Goal: Task Accomplishment & Management: Use online tool/utility

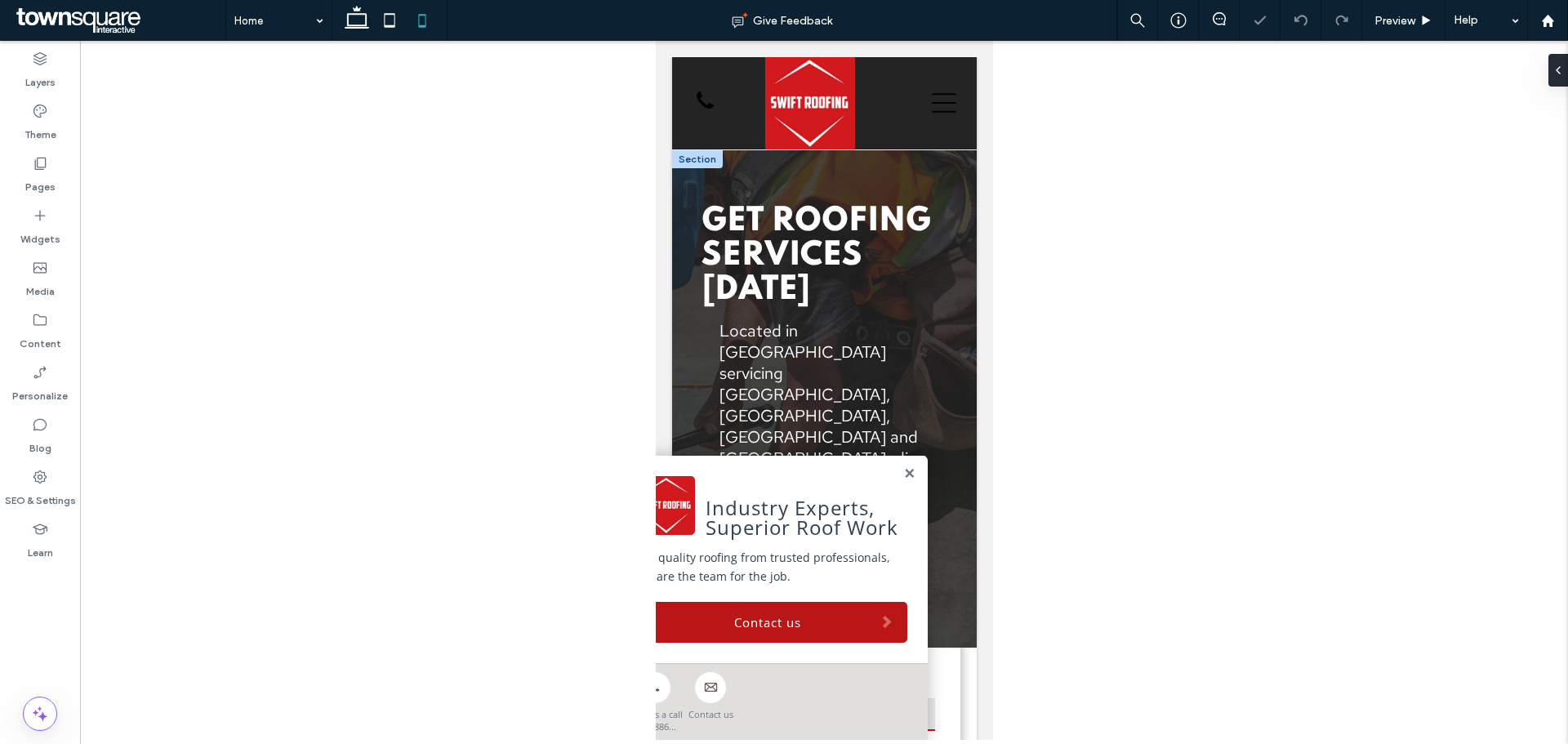
click at [902, 470] on link at bounding box center [908, 474] width 12 height 14
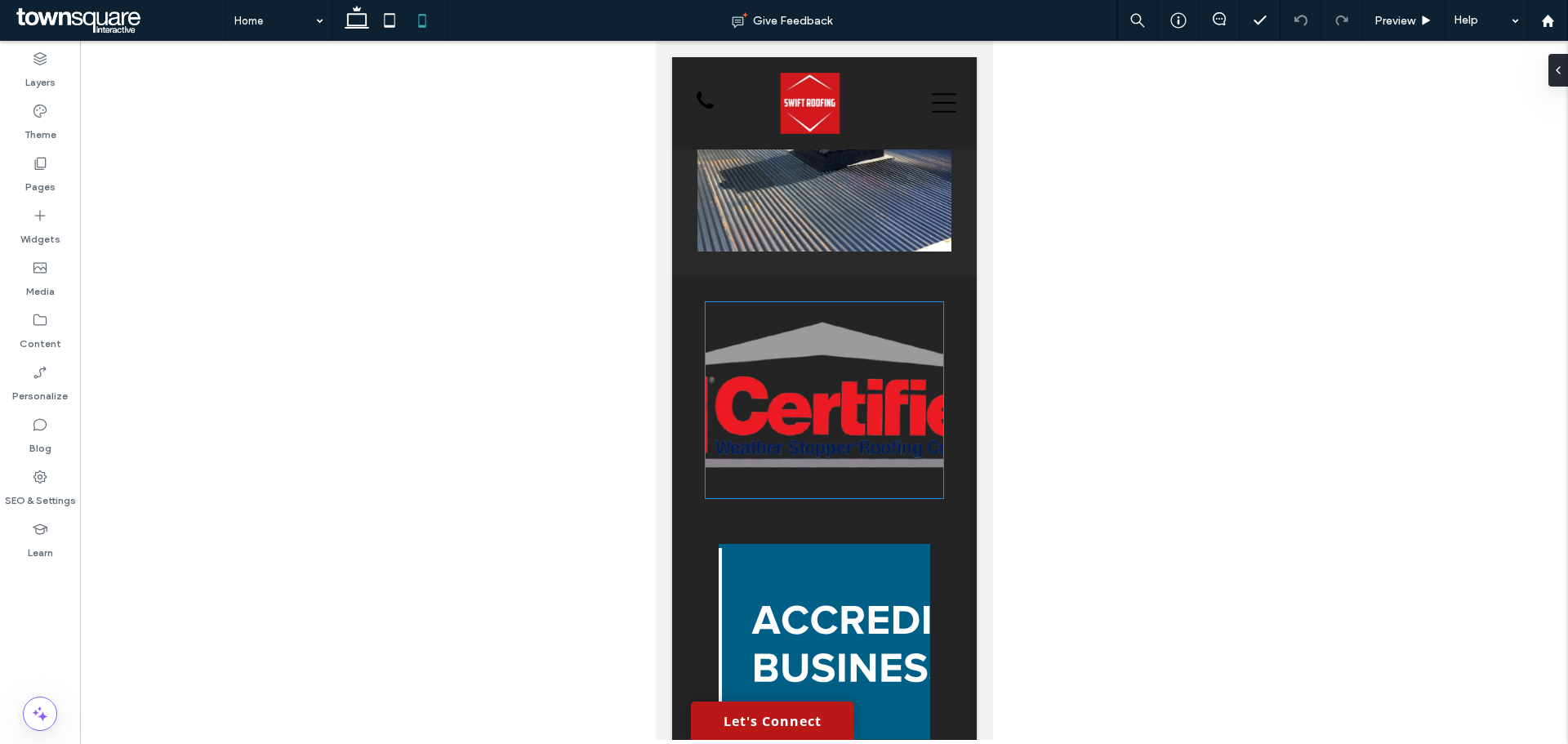
scroll to position [4738, 0]
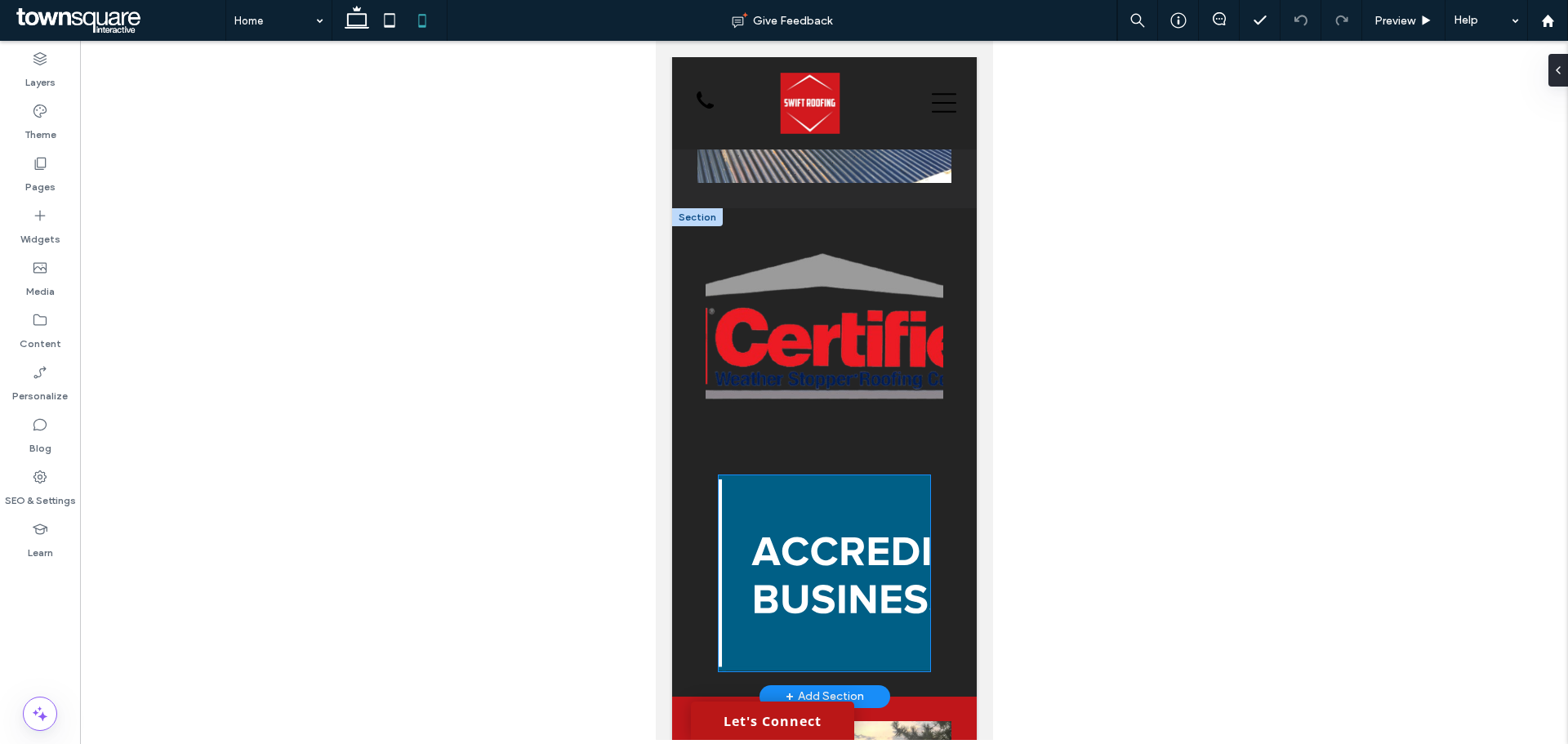
click at [839, 530] on img at bounding box center [823, 573] width 212 height 196
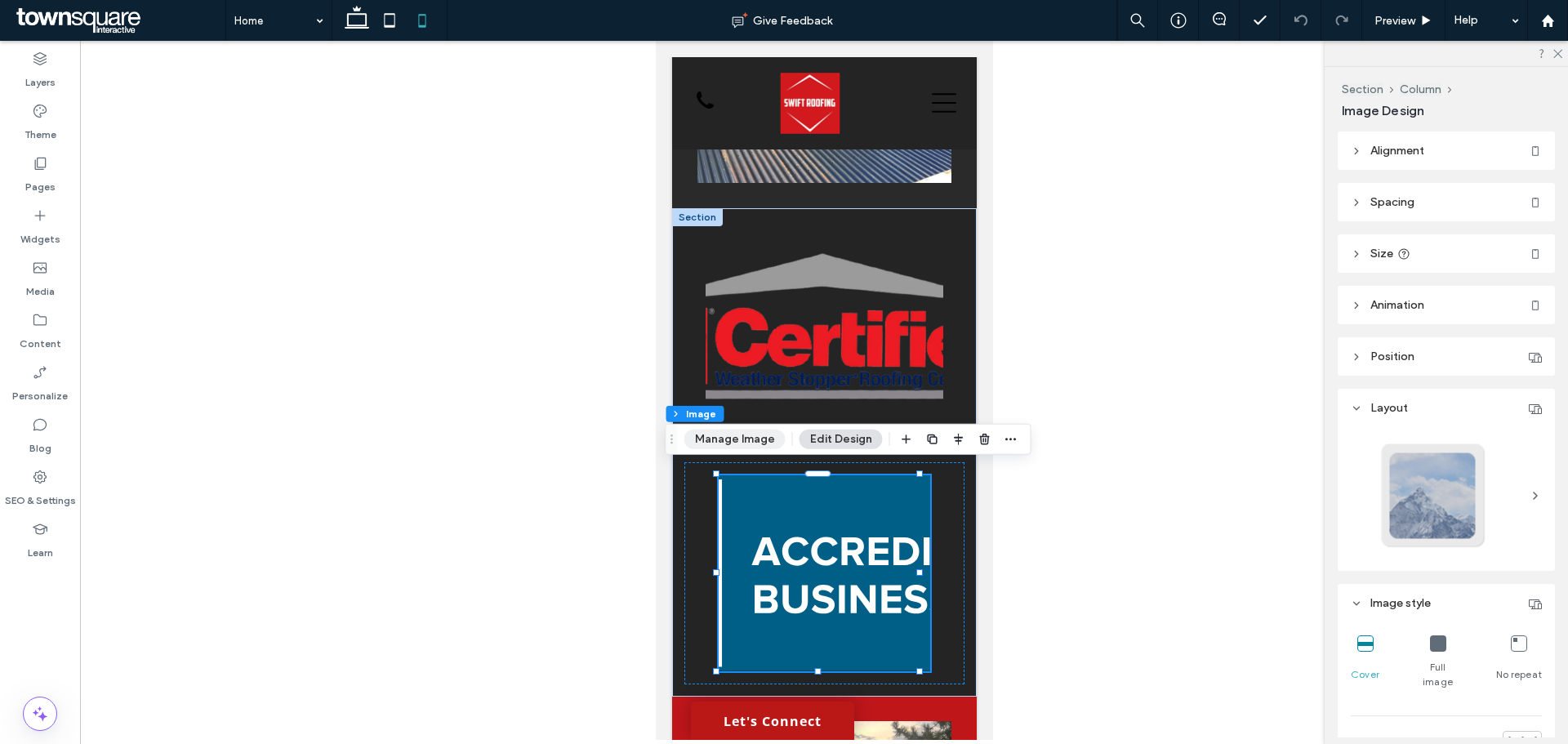
click at [742, 441] on button "Manage Image" at bounding box center [735, 439] width 101 height 20
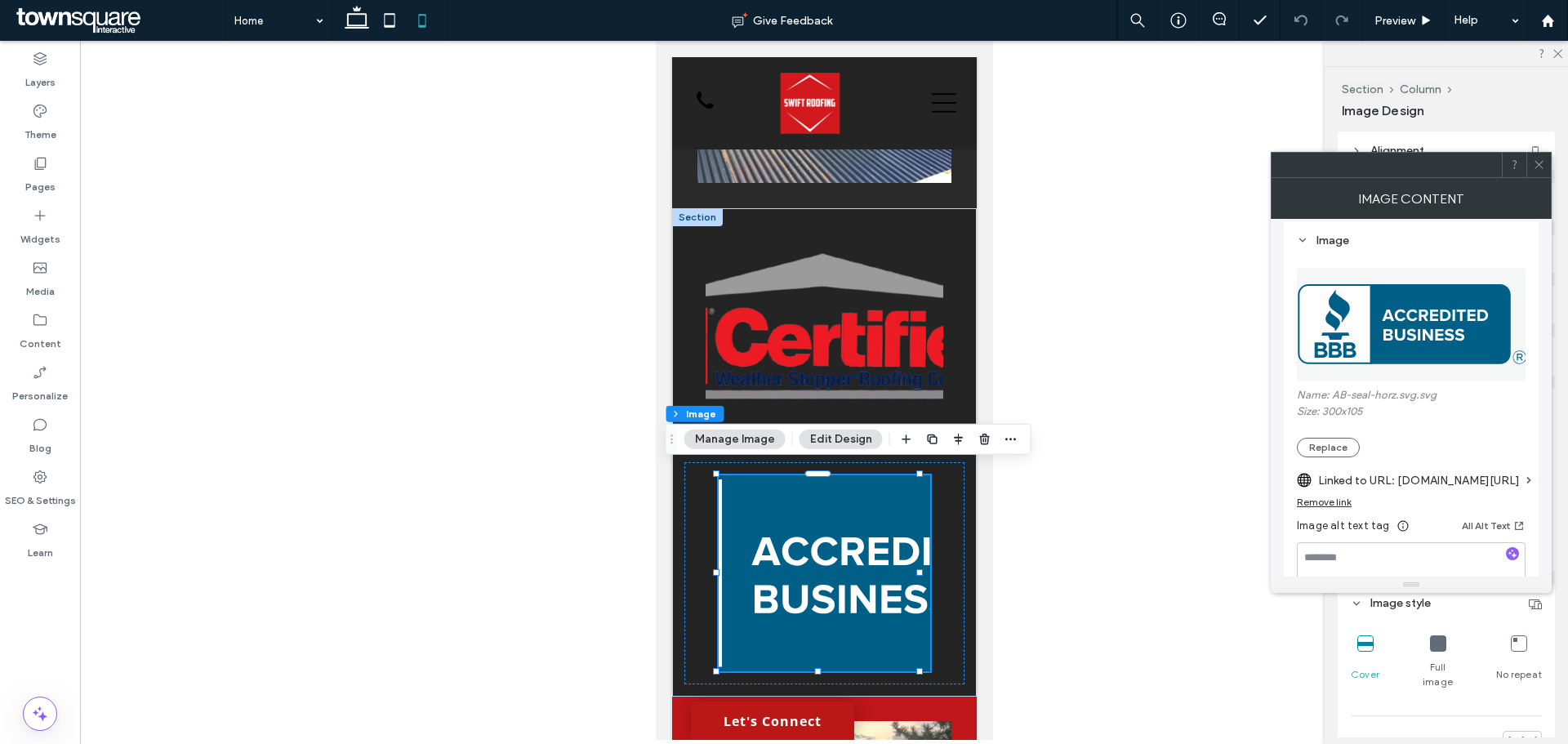
scroll to position [163, 0]
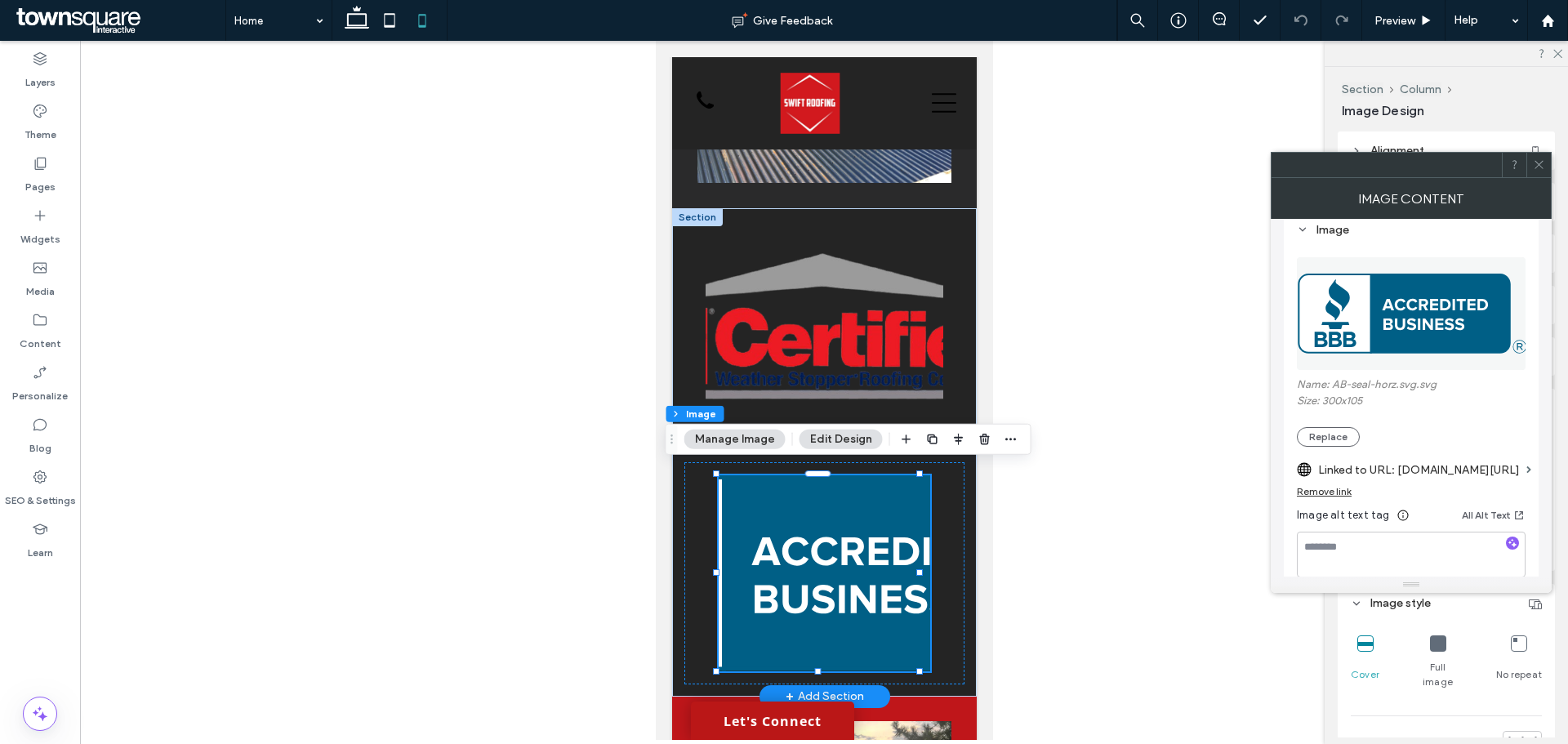
click at [839, 559] on img at bounding box center [823, 573] width 212 height 196
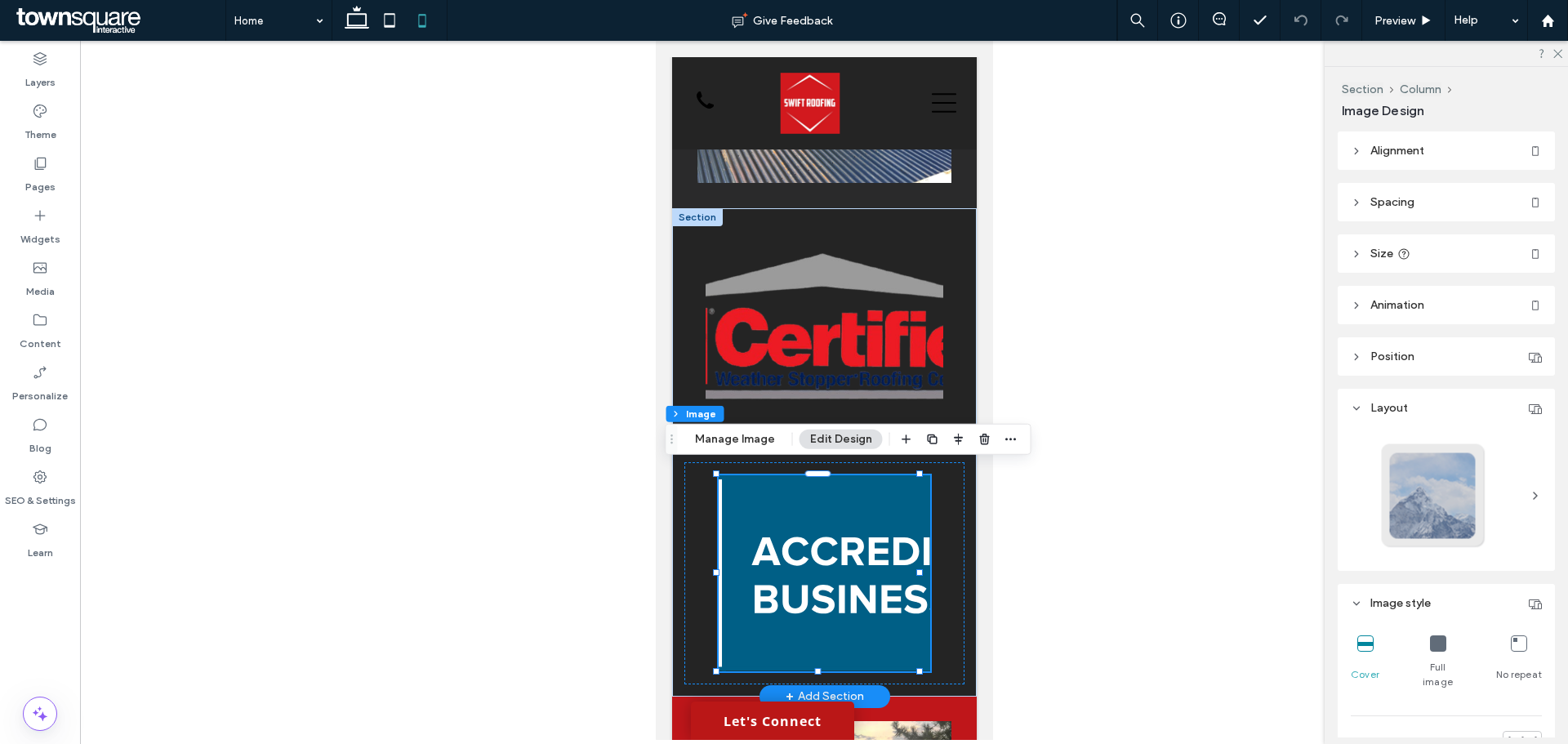
click at [839, 559] on img at bounding box center [823, 573] width 212 height 196
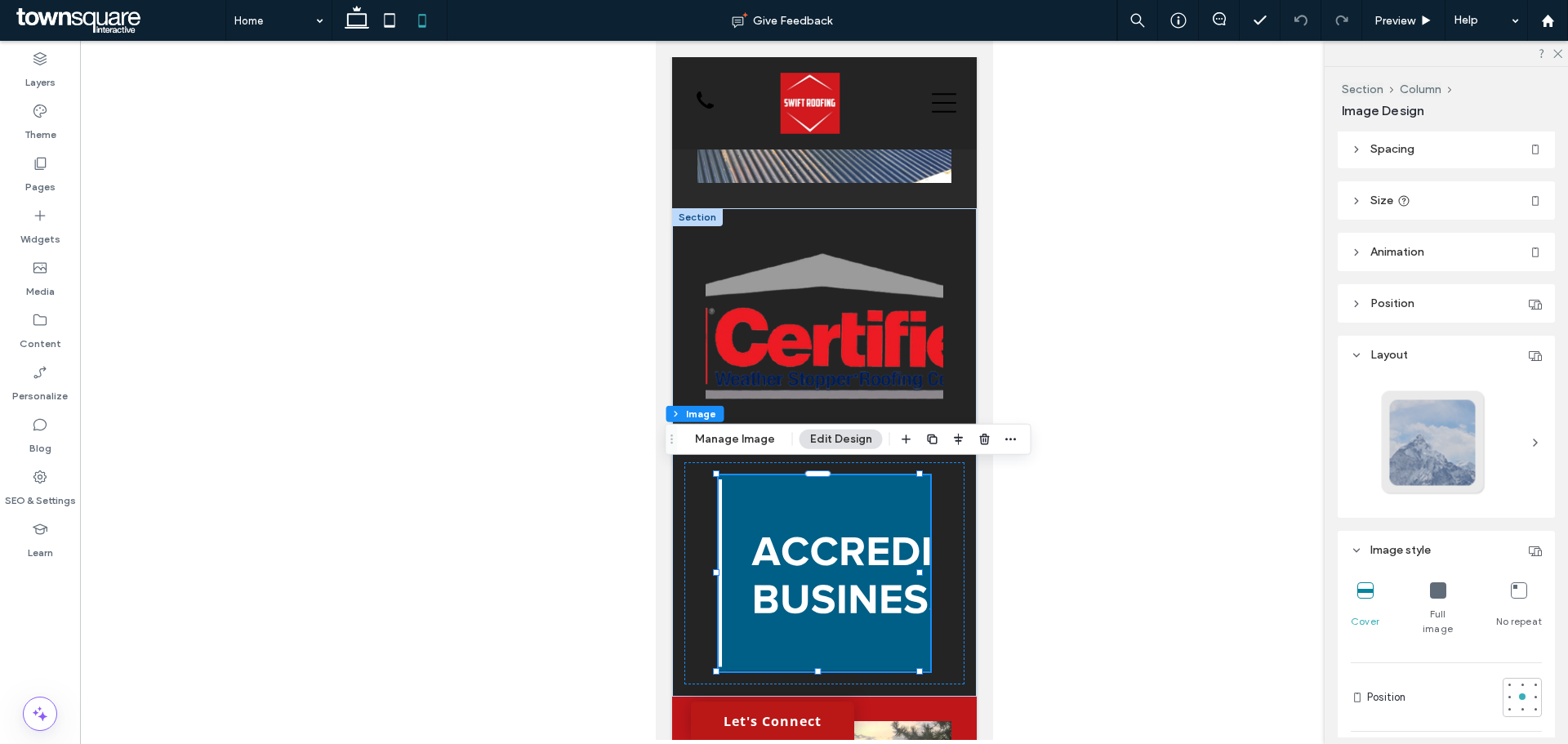
scroll to position [82, 0]
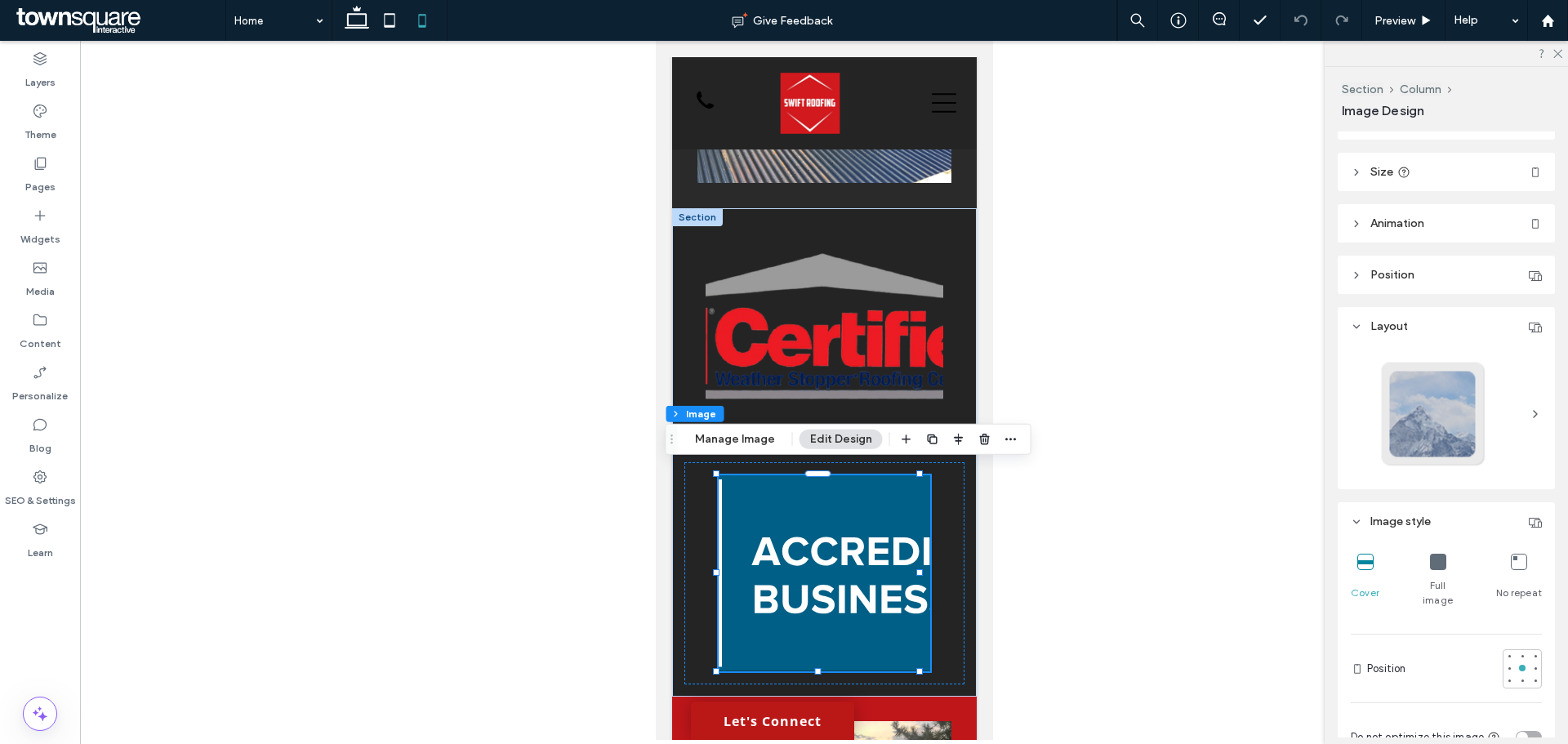
click at [1430, 564] on icon at bounding box center [1439, 562] width 16 height 16
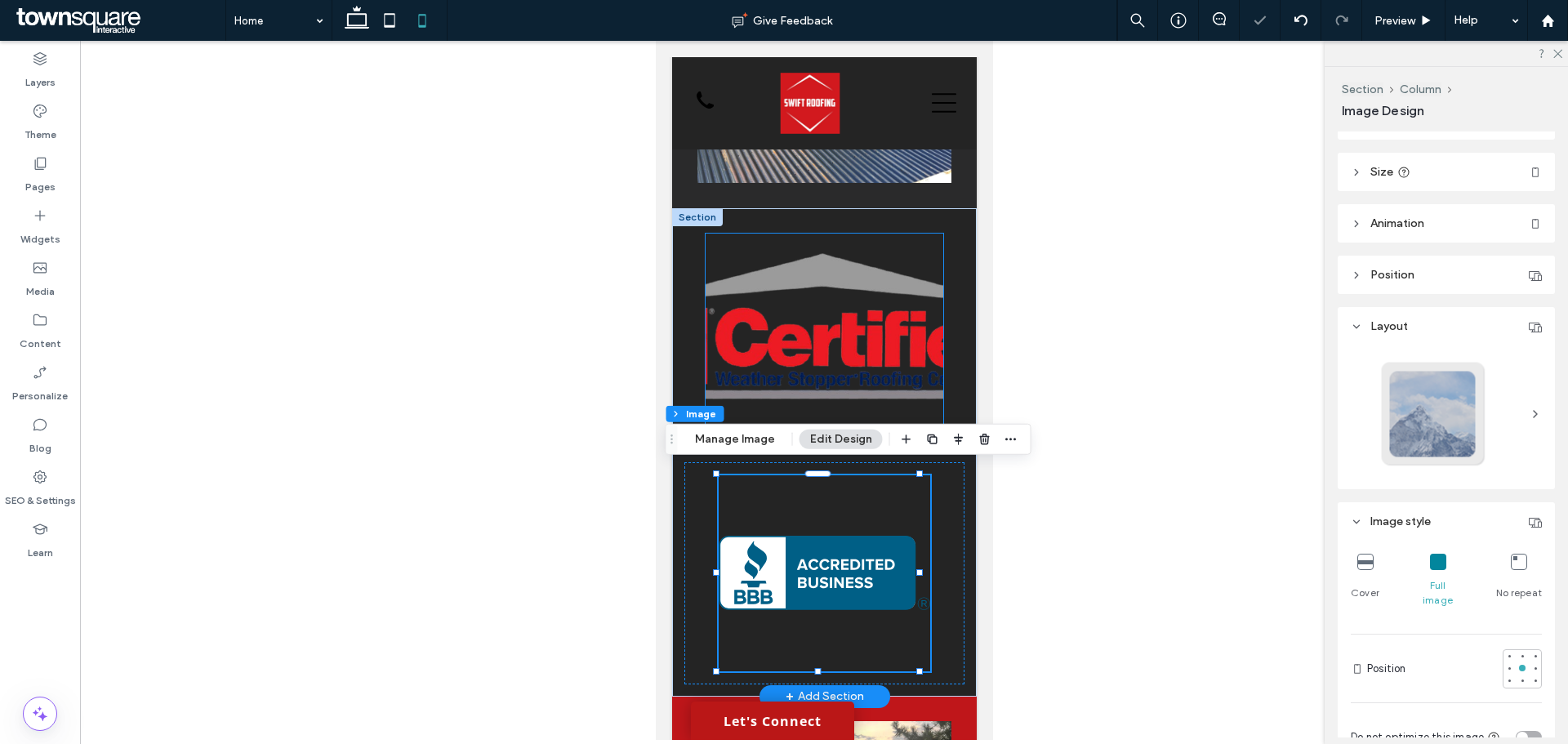
click at [827, 313] on img at bounding box center [824, 332] width 238 height 196
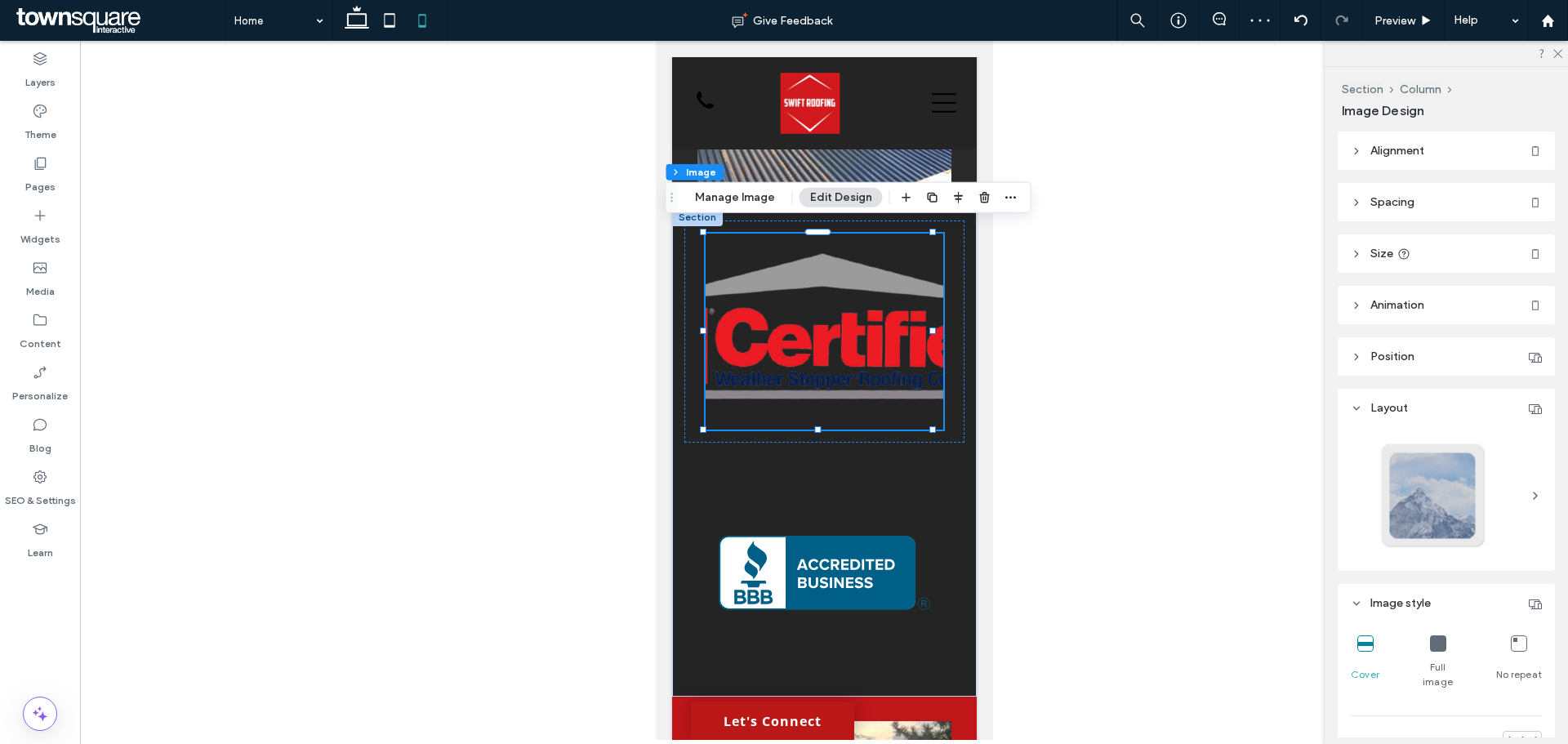
click at [1435, 642] on icon at bounding box center [1439, 643] width 16 height 16
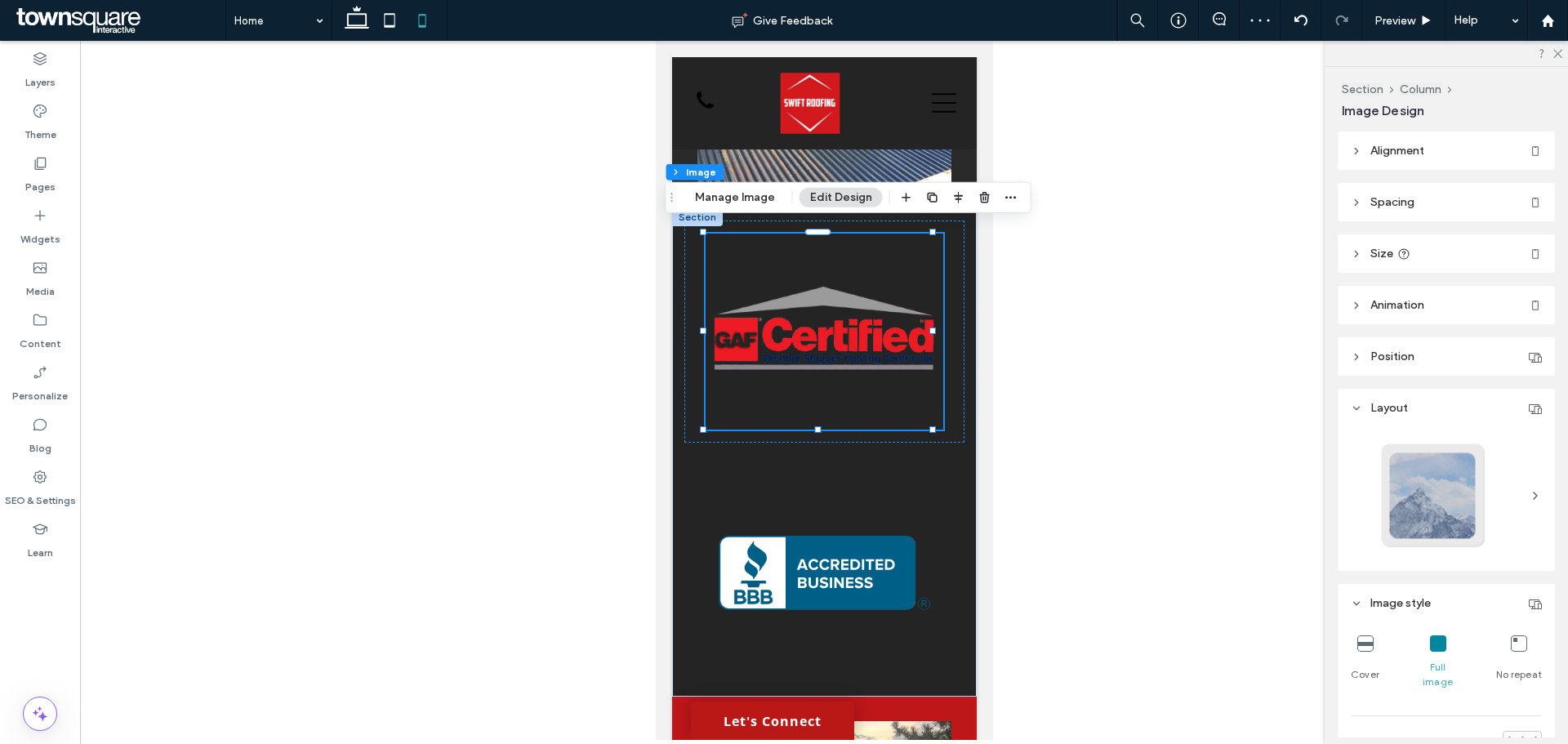
click at [1191, 456] on div at bounding box center [824, 391] width 1488 height 700
click at [476, 344] on div at bounding box center [824, 391] width 1488 height 700
click at [362, 19] on icon at bounding box center [357, 21] width 33 height 33
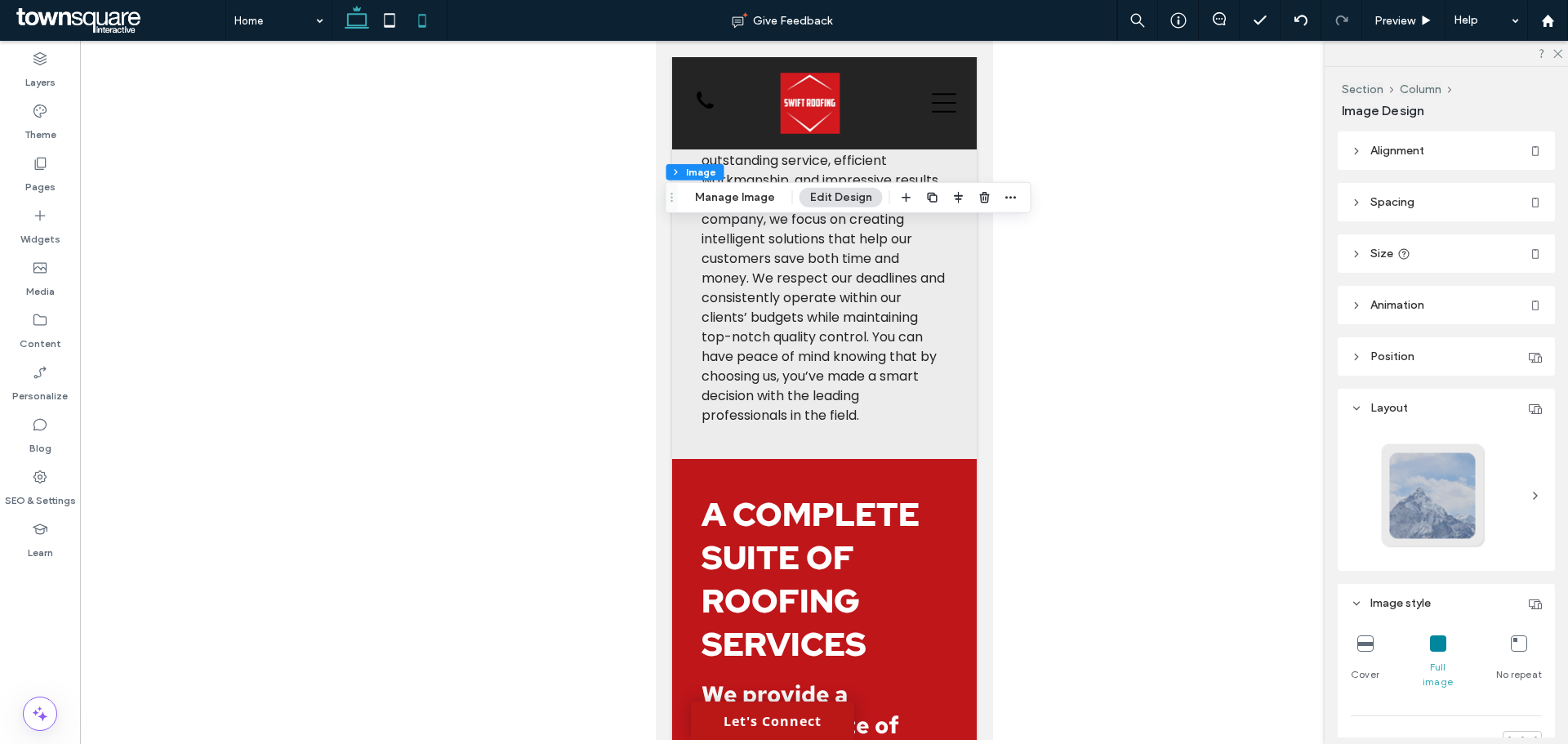
type input "***"
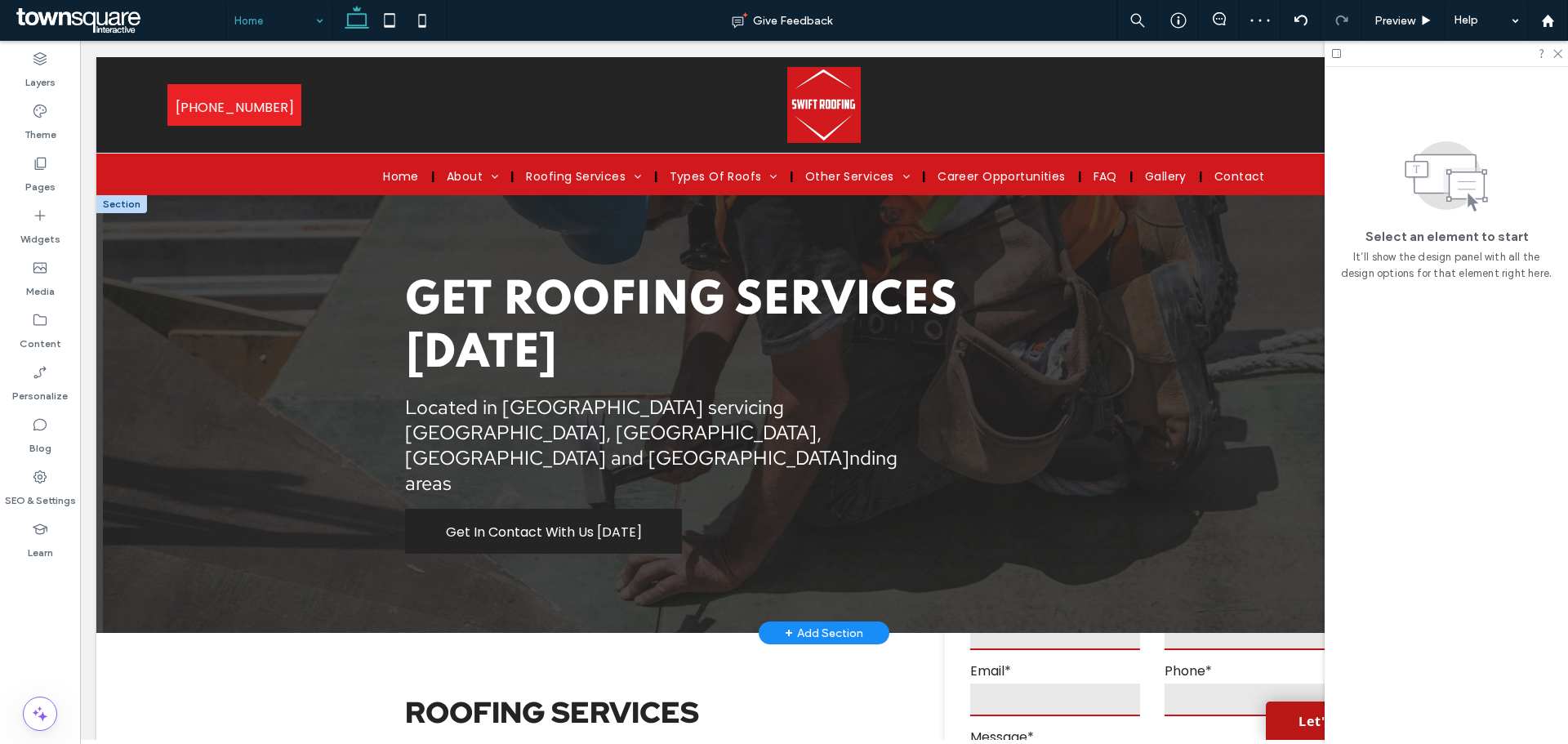
scroll to position [0, 0]
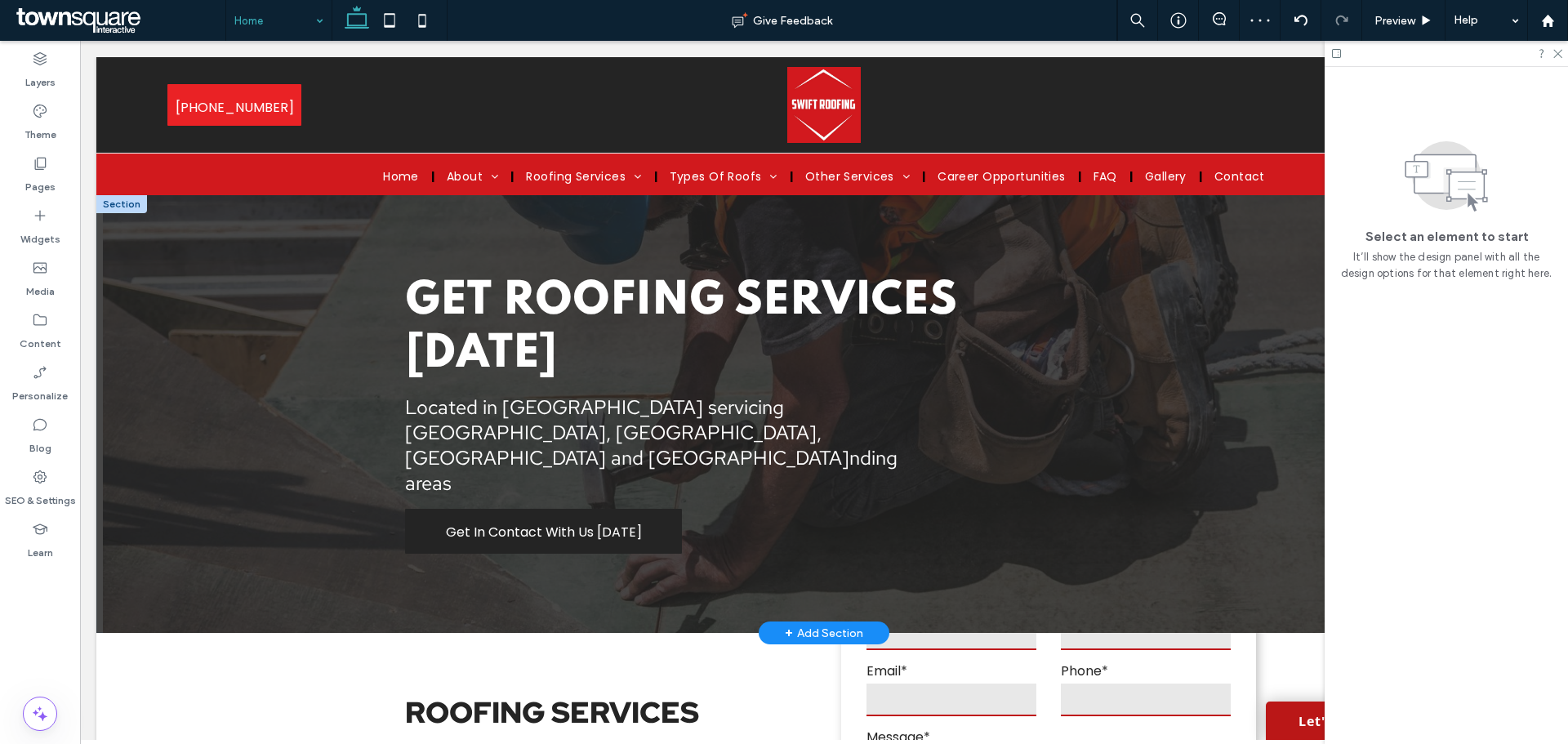
click at [597, 438] on span "Located in [GEOGRAPHIC_DATA] servicing [GEOGRAPHIC_DATA], [GEOGRAPHIC_DATA], [G…" at bounding box center [627, 433] width 444 height 76
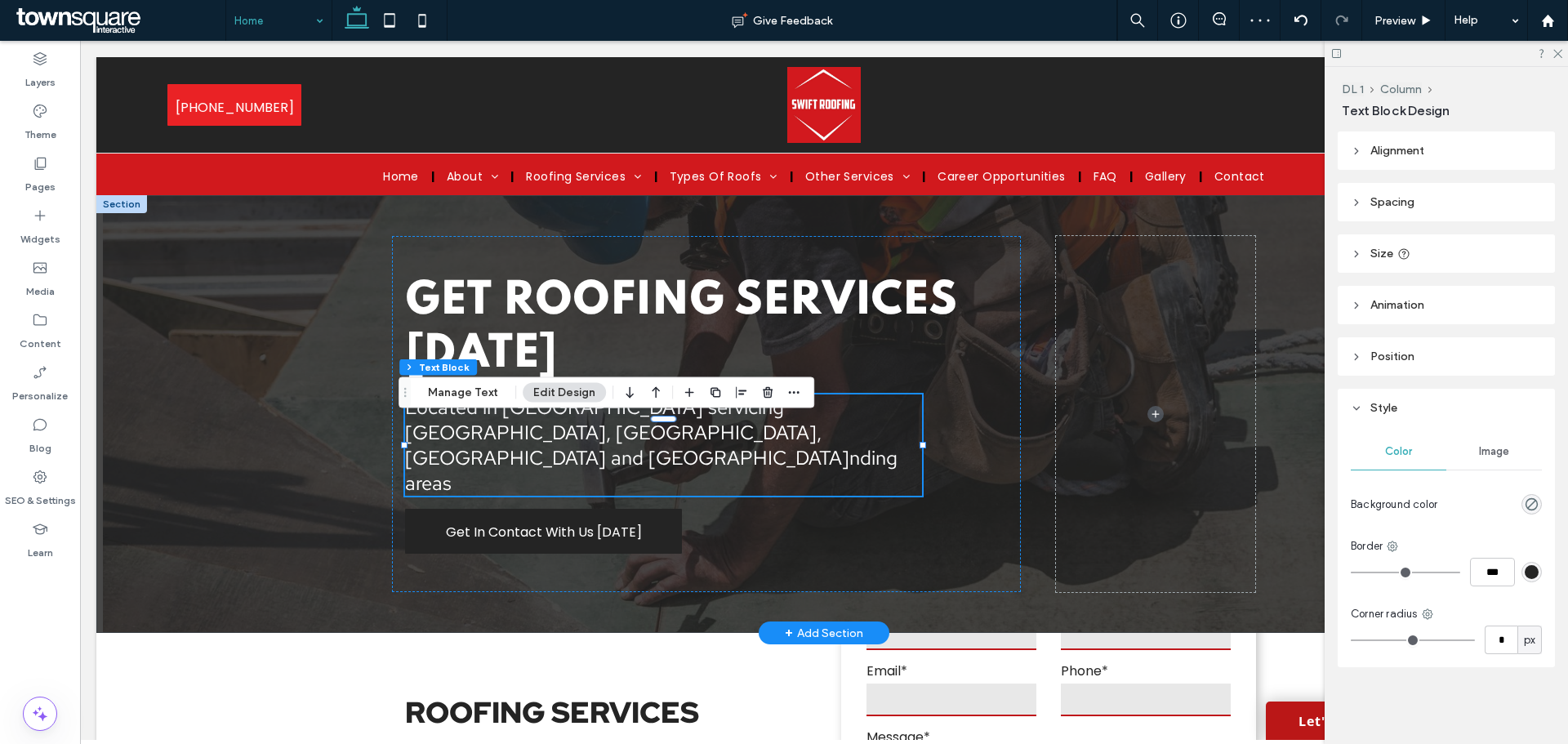
click at [597, 438] on span "Located in [GEOGRAPHIC_DATA] servicing [GEOGRAPHIC_DATA], [GEOGRAPHIC_DATA], [G…" at bounding box center [627, 433] width 444 height 76
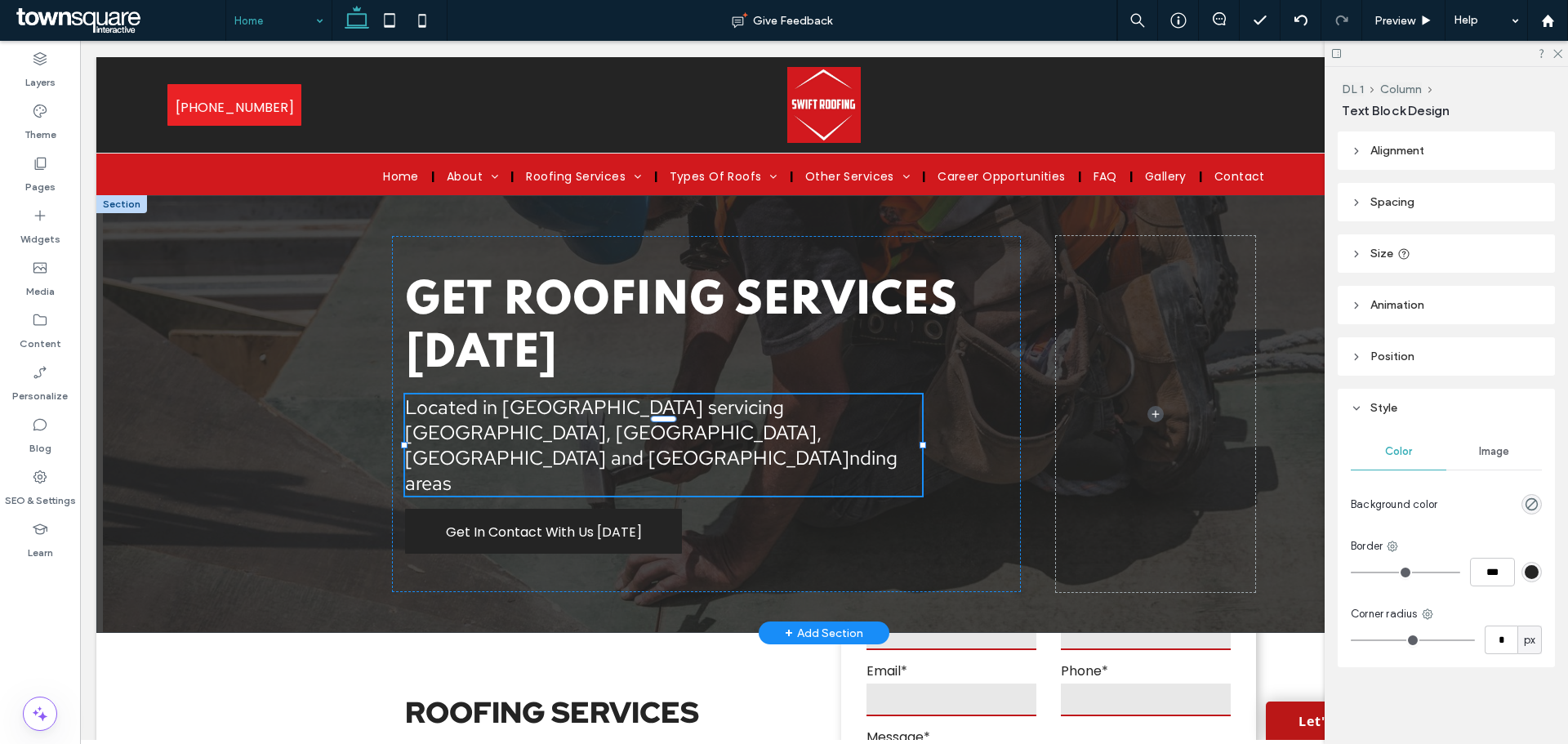
type input "**********"
type input "**"
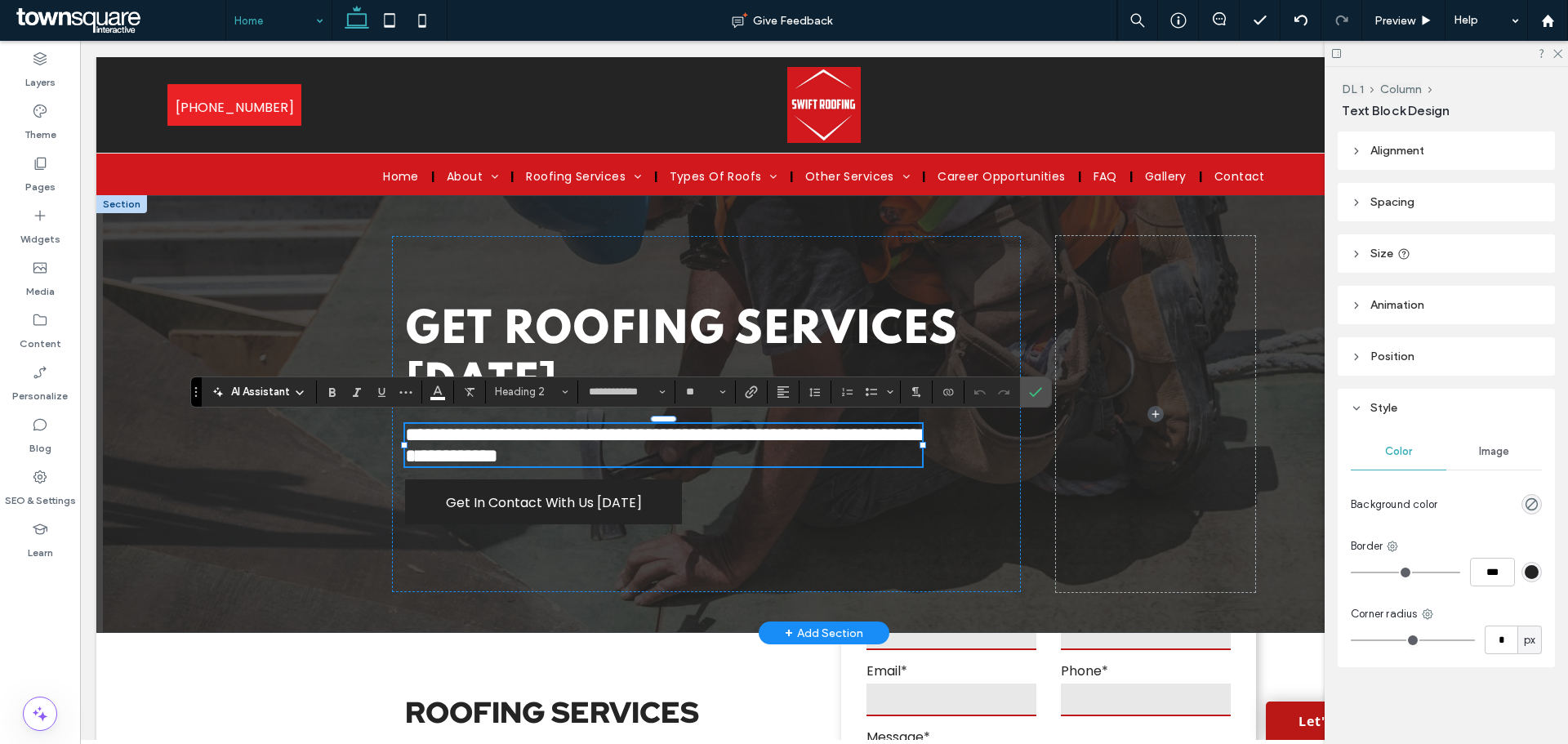
click at [658, 436] on span "**********" at bounding box center [663, 446] width 516 height 41
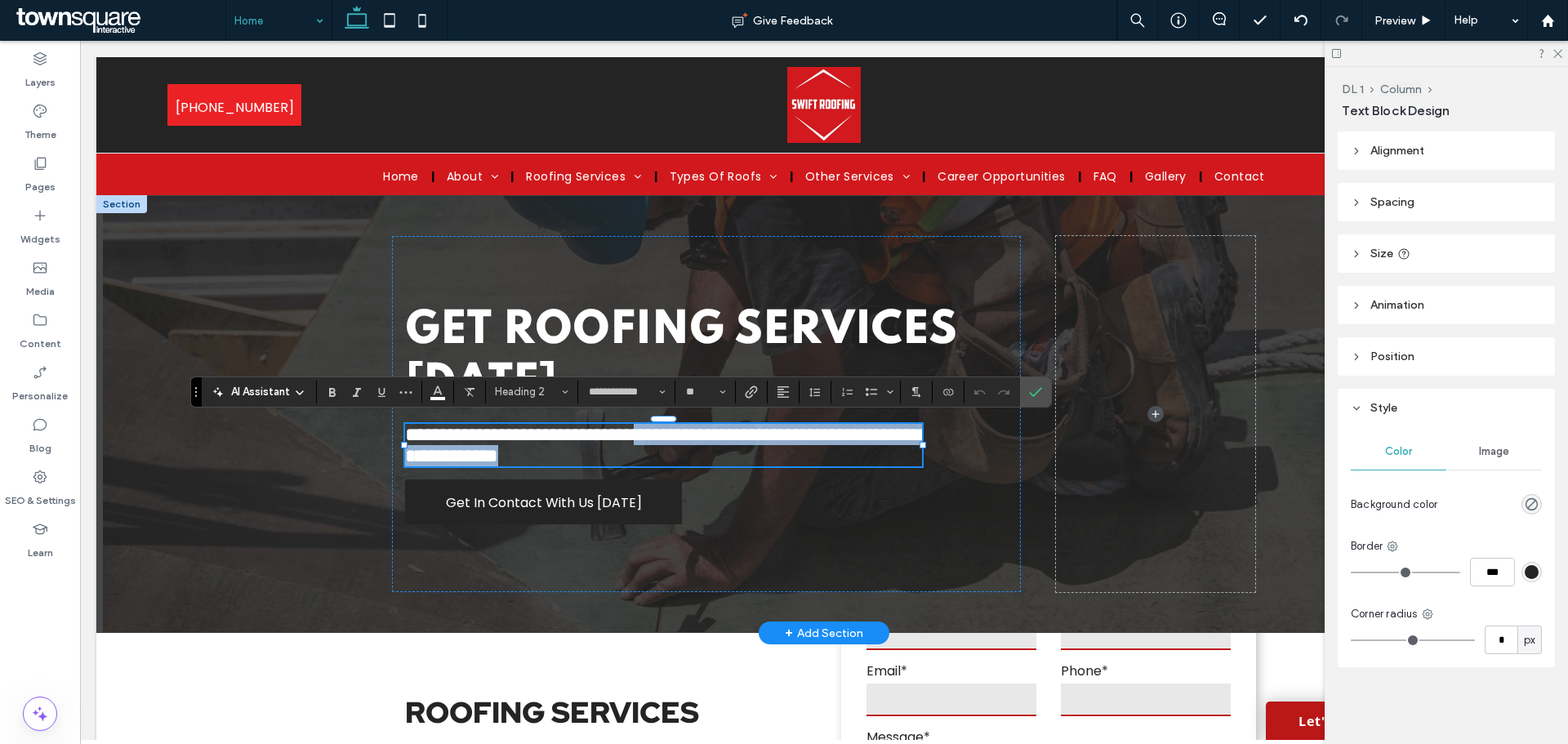
drag, startPoint x: 658, startPoint y: 436, endPoint x: 709, endPoint y: 467, distance: 59.7
click at [709, 466] on h2 "**********" at bounding box center [663, 446] width 517 height 43
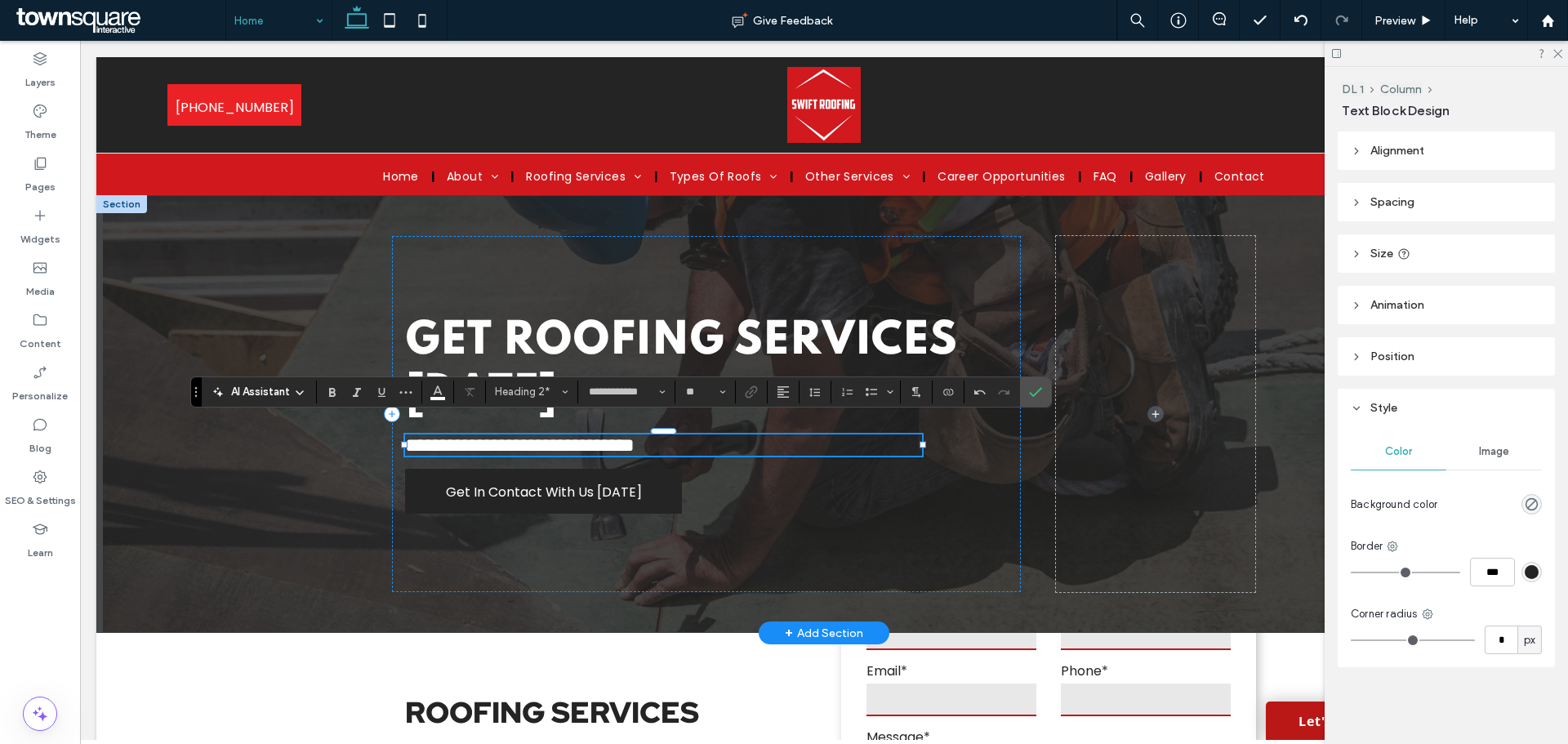
type input "*******"
type input "**"
click at [744, 519] on div "**********" at bounding box center [706, 414] width 629 height 356
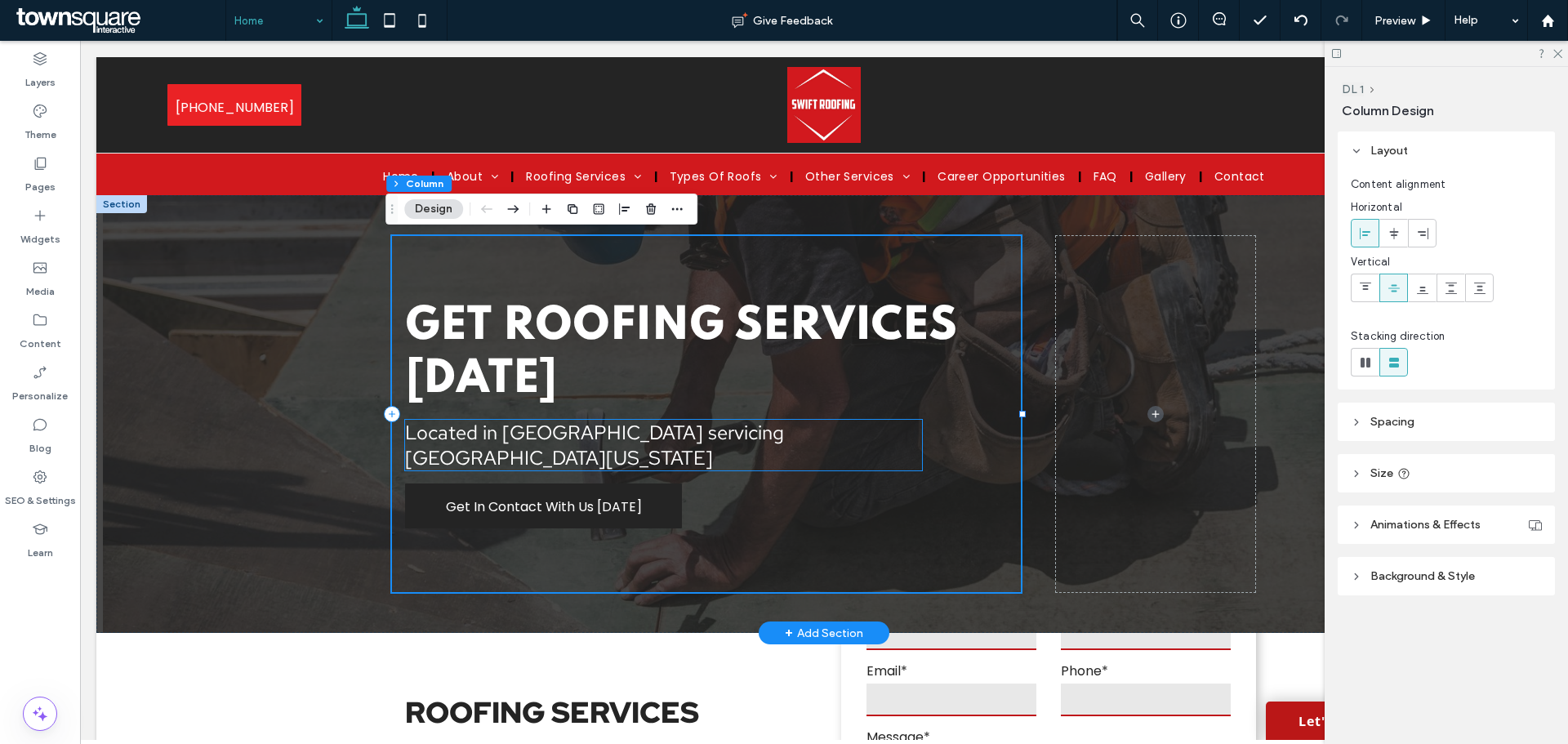
click at [587, 456] on span "Located in [GEOGRAPHIC_DATA] servicing [GEOGRAPHIC_DATA][US_STATE]" at bounding box center [595, 445] width 379 height 50
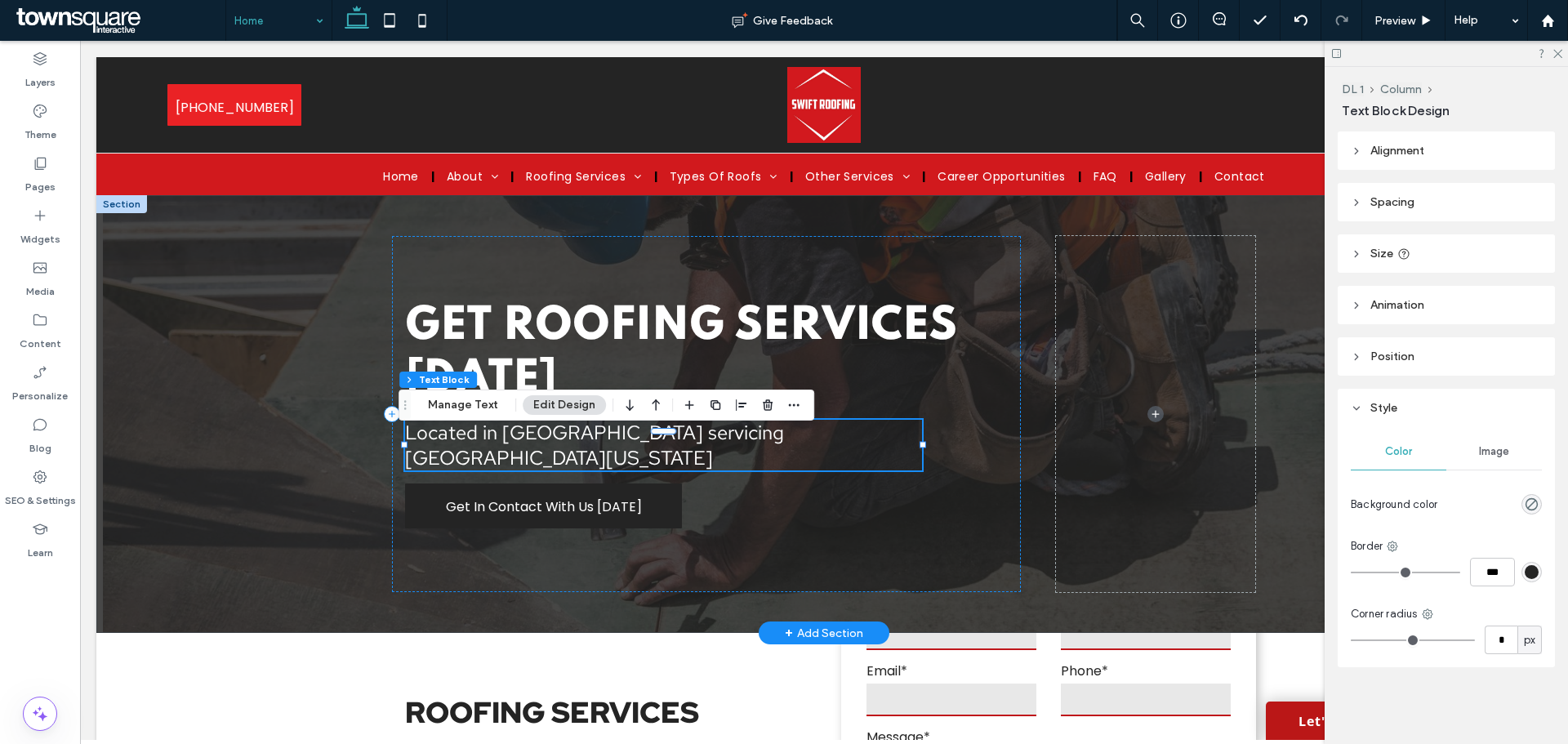
click at [587, 452] on span "Located in [GEOGRAPHIC_DATA] servicing [GEOGRAPHIC_DATA][US_STATE]" at bounding box center [595, 445] width 379 height 50
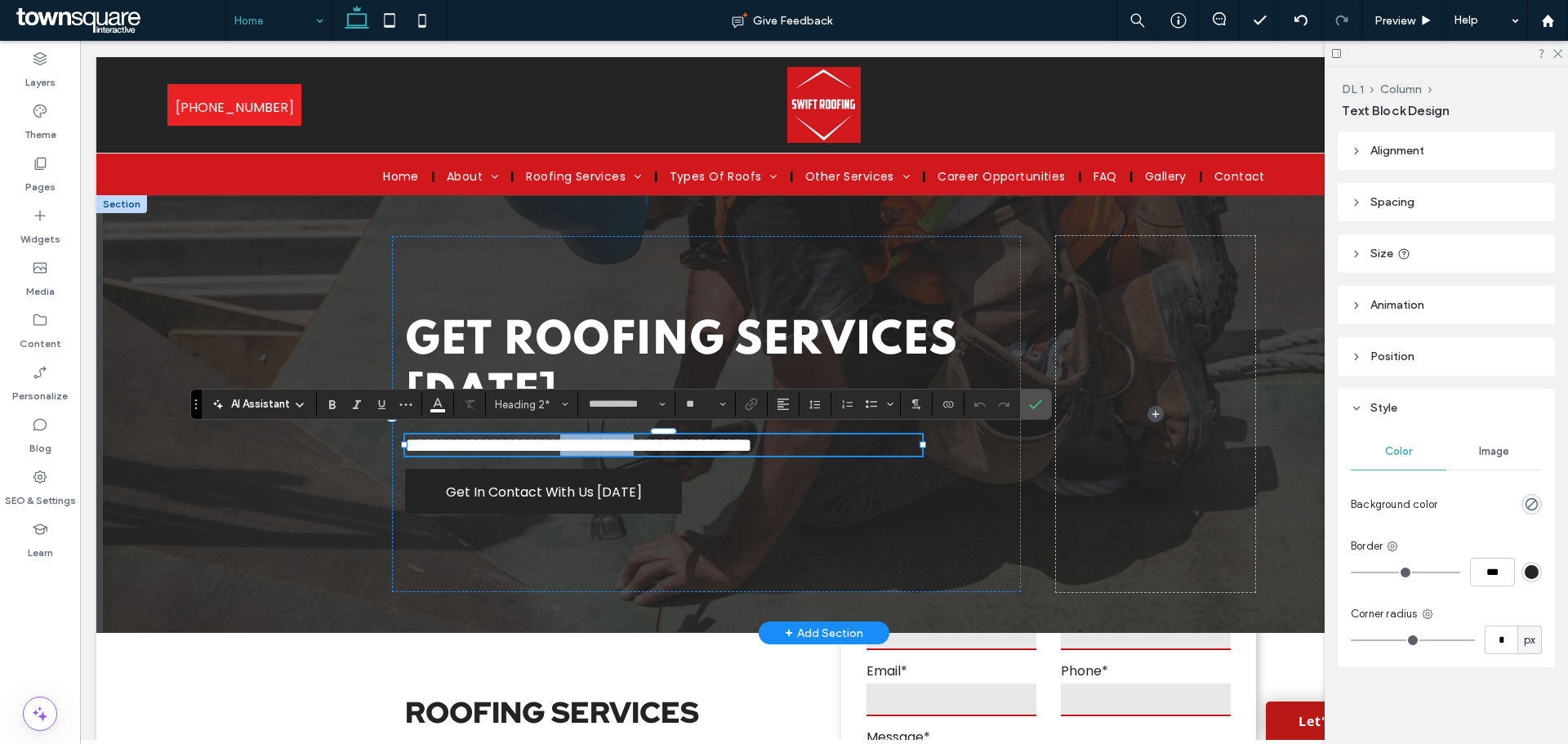
click at [587, 452] on span "**********" at bounding box center [578, 445] width 347 height 20
click at [587, 445] on span "**********" at bounding box center [578, 445] width 347 height 20
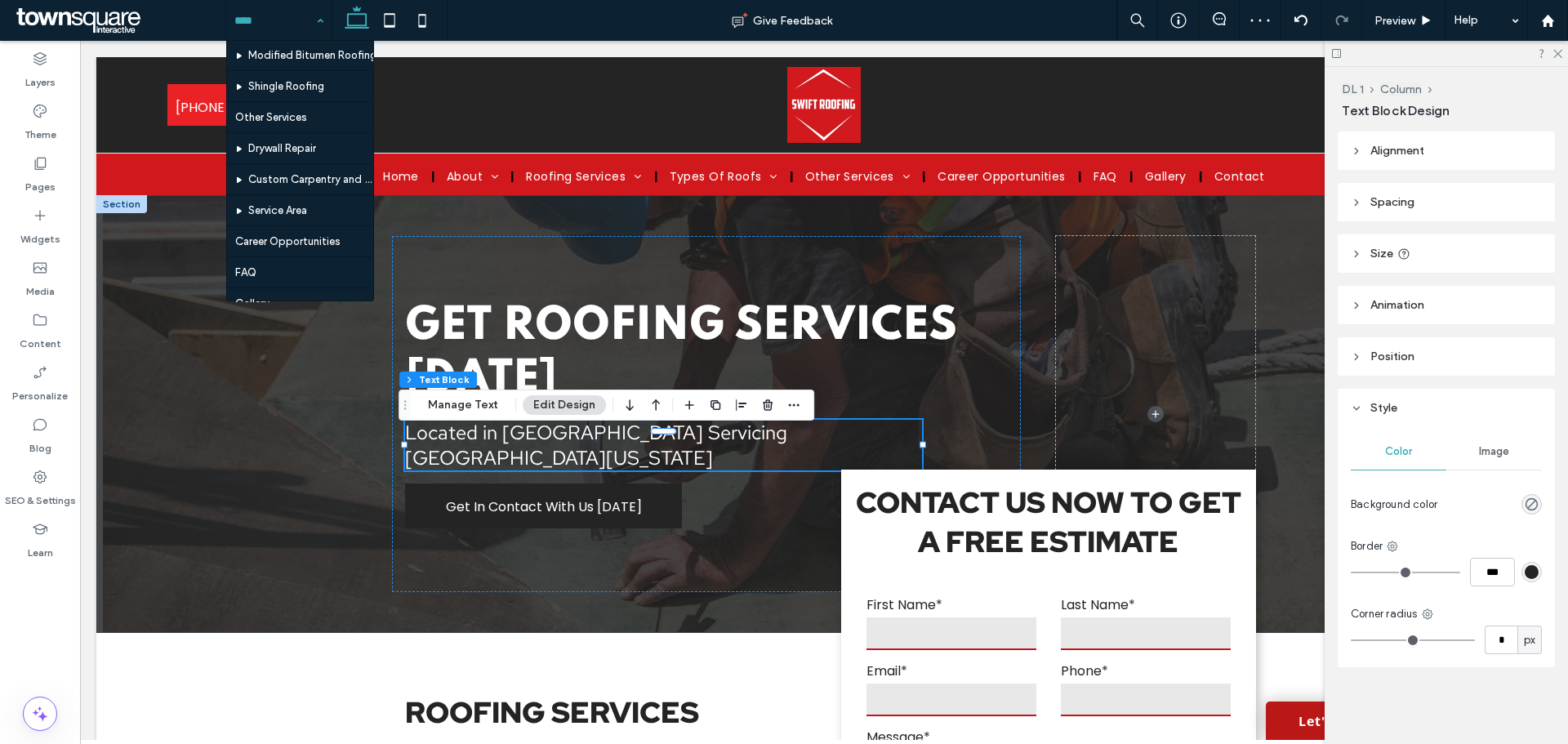
scroll to position [639, 0]
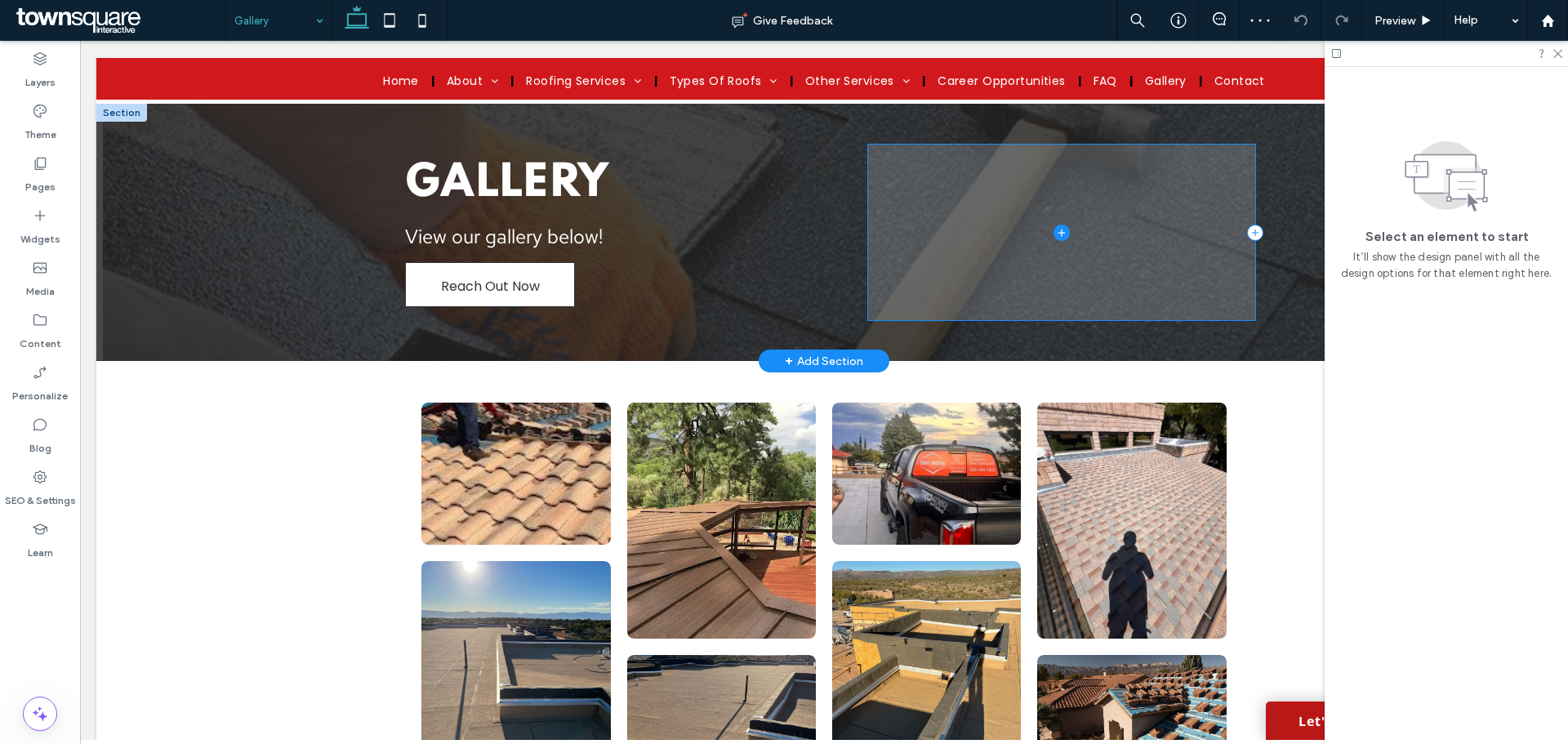
scroll to position [245, 0]
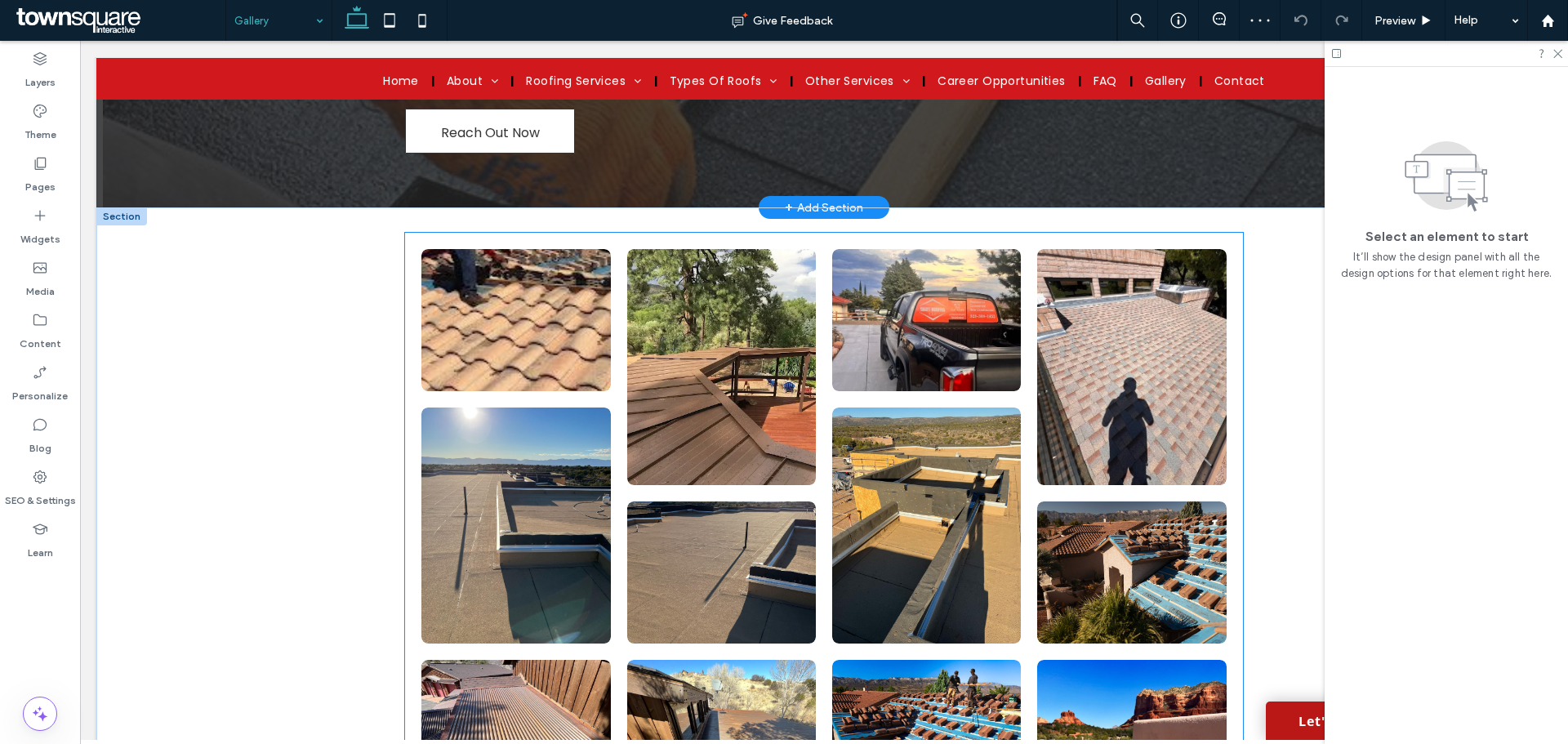
click at [508, 316] on link at bounding box center [516, 320] width 200 height 150
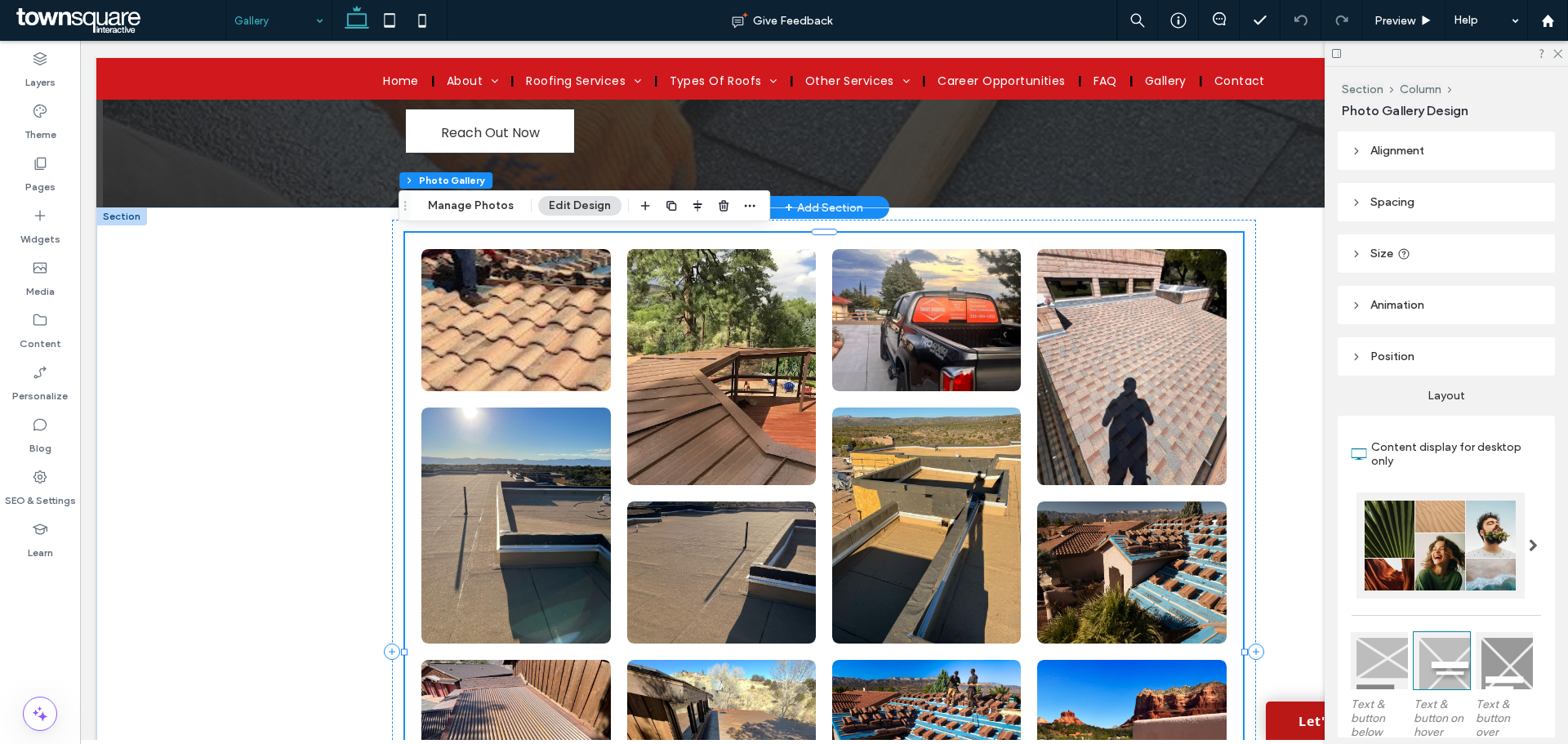
click at [546, 316] on link at bounding box center [516, 320] width 200 height 150
click at [490, 208] on button "Manage Photos" at bounding box center [471, 206] width 107 height 20
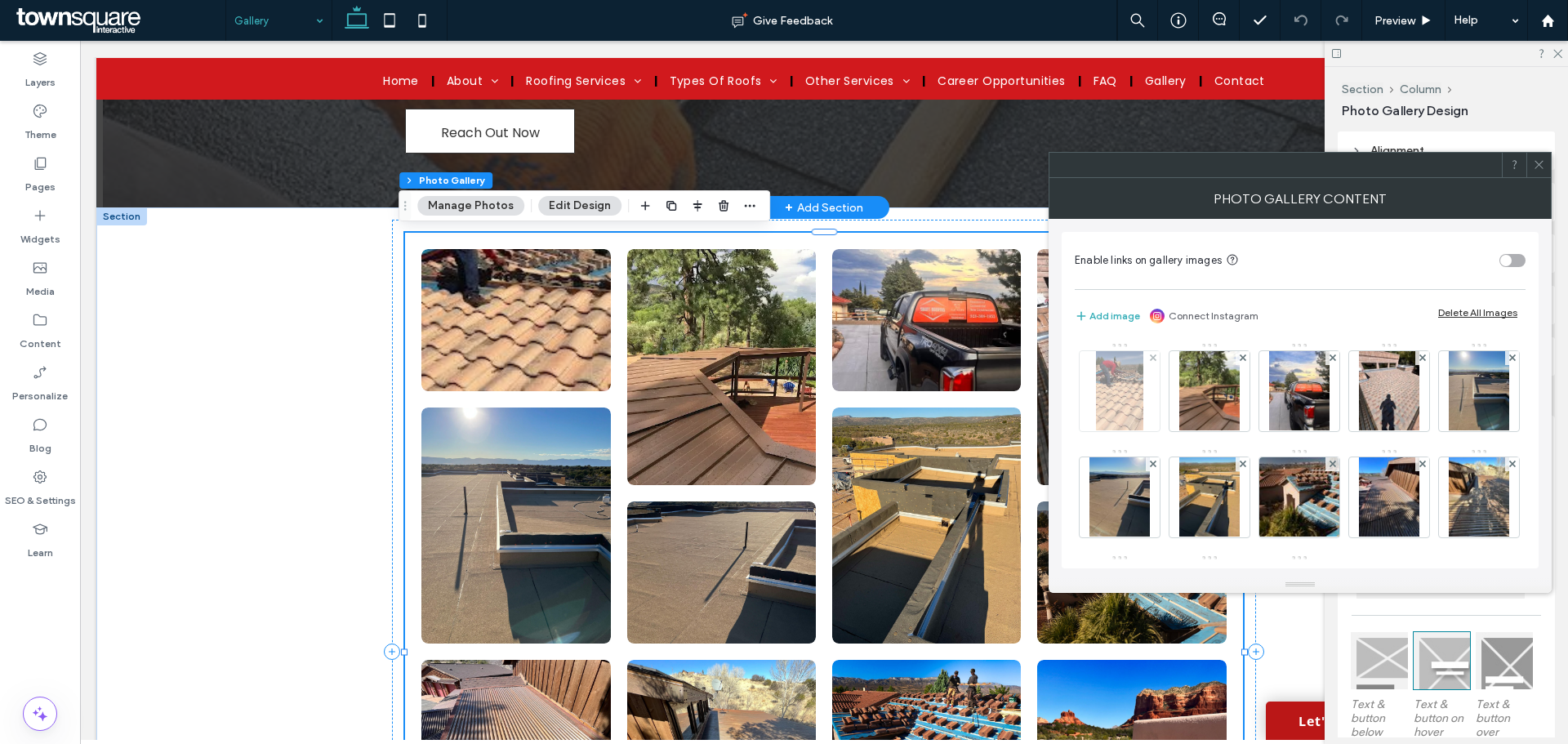
click at [1111, 391] on img at bounding box center [1120, 391] width 48 height 80
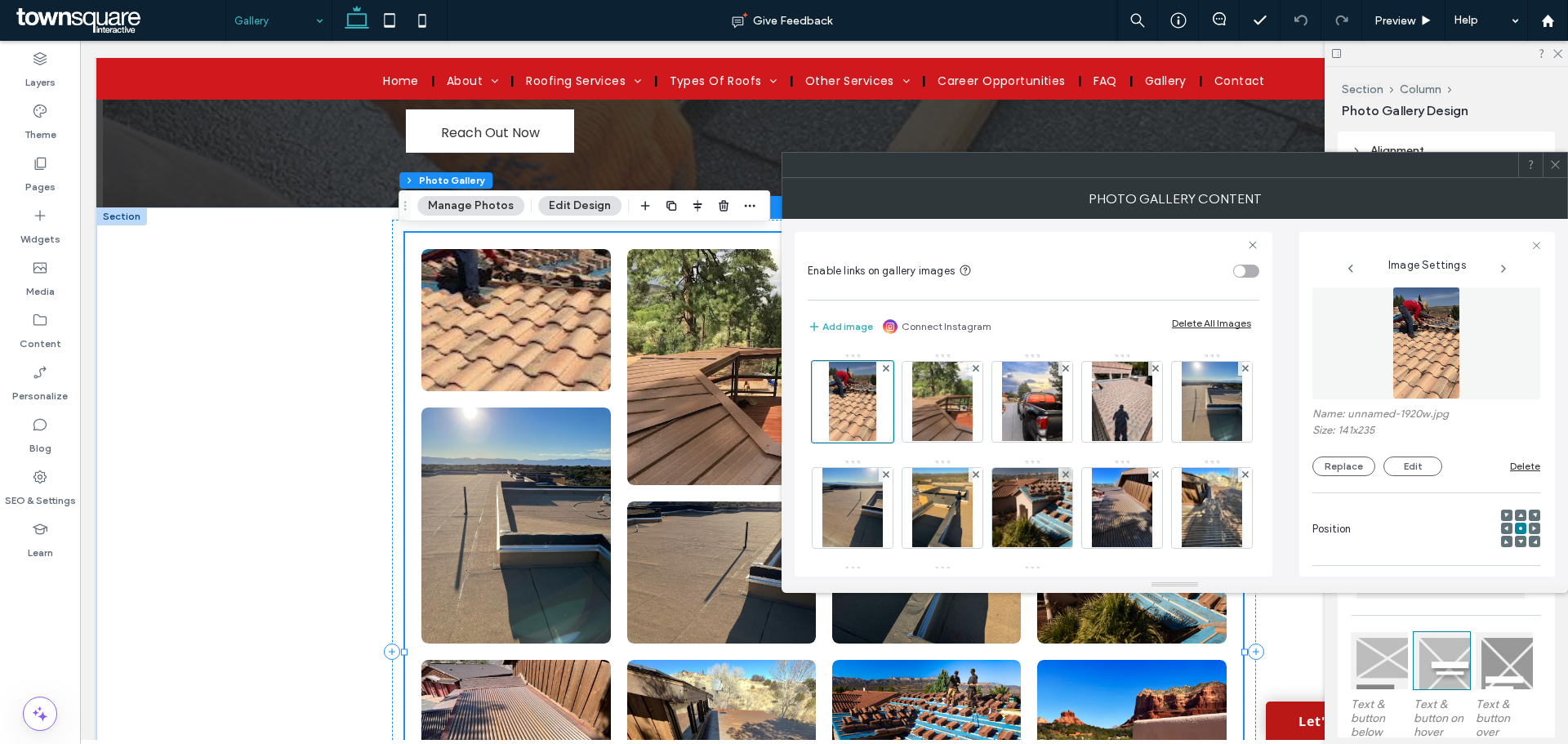
scroll to position [0, 0]
click at [1519, 550] on icon at bounding box center [1521, 550] width 5 height 5
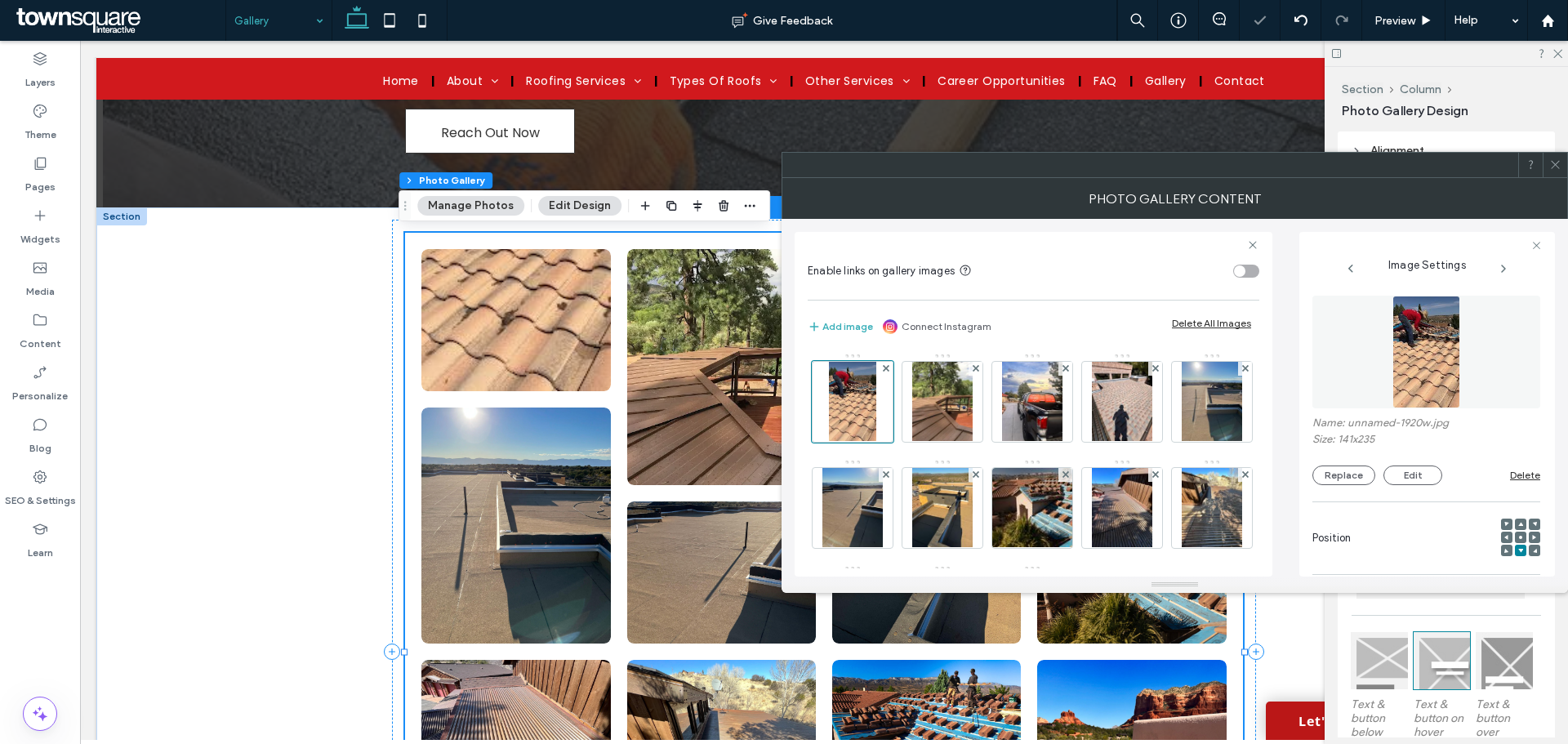
click at [1519, 536] on use at bounding box center [1521, 537] width 3 height 3
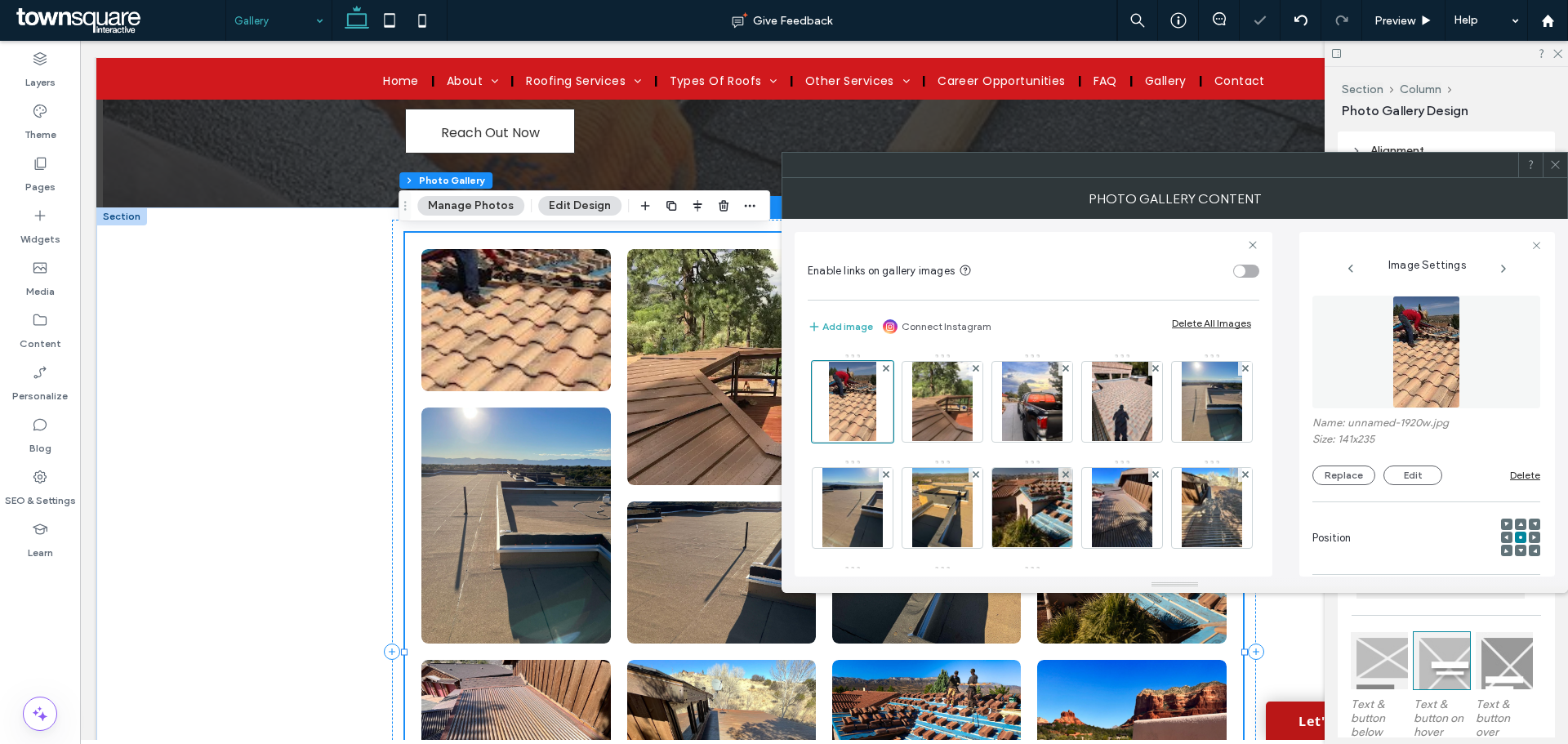
click at [1519, 519] on span at bounding box center [1521, 525] width 5 height 12
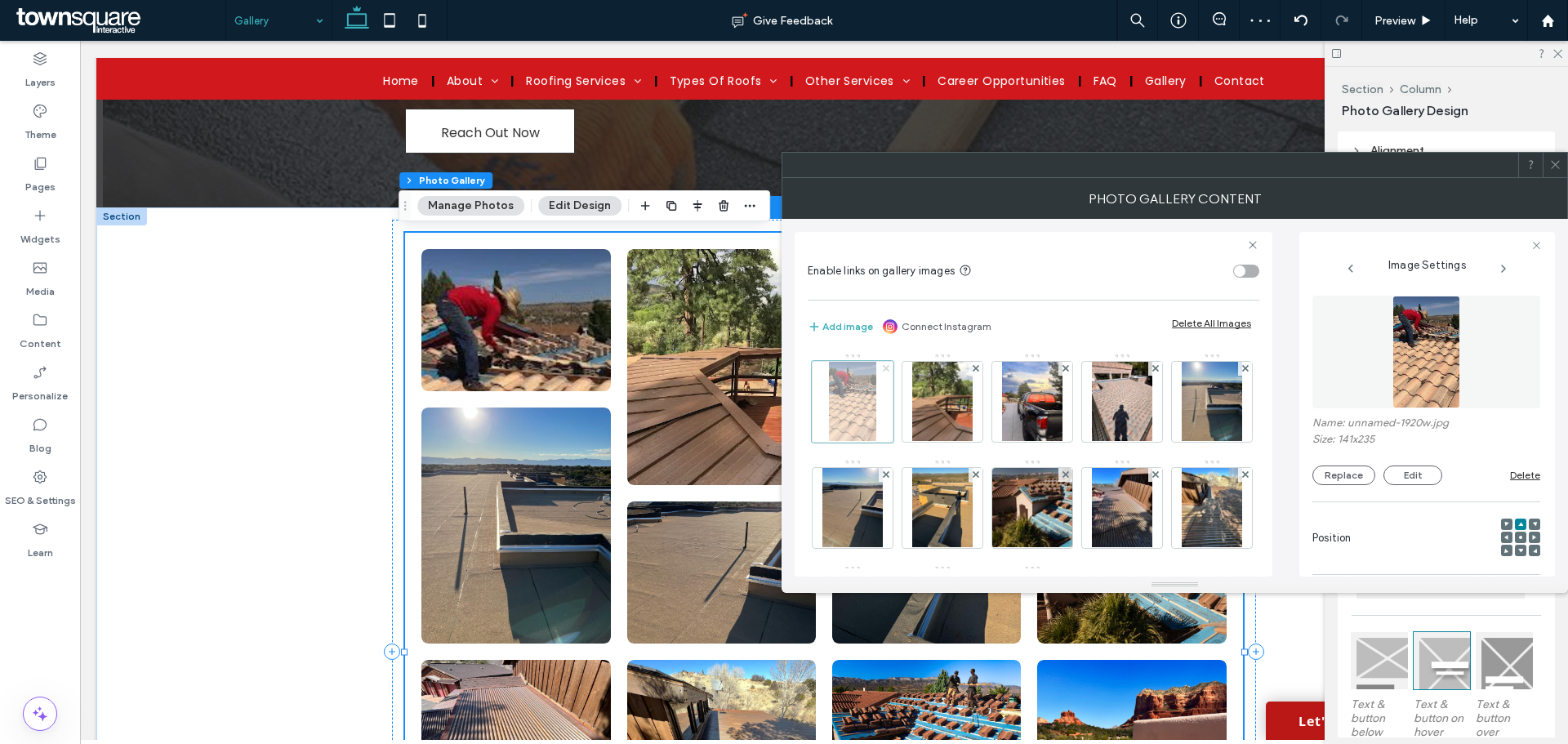
click at [885, 371] on icon at bounding box center [887, 368] width 7 height 7
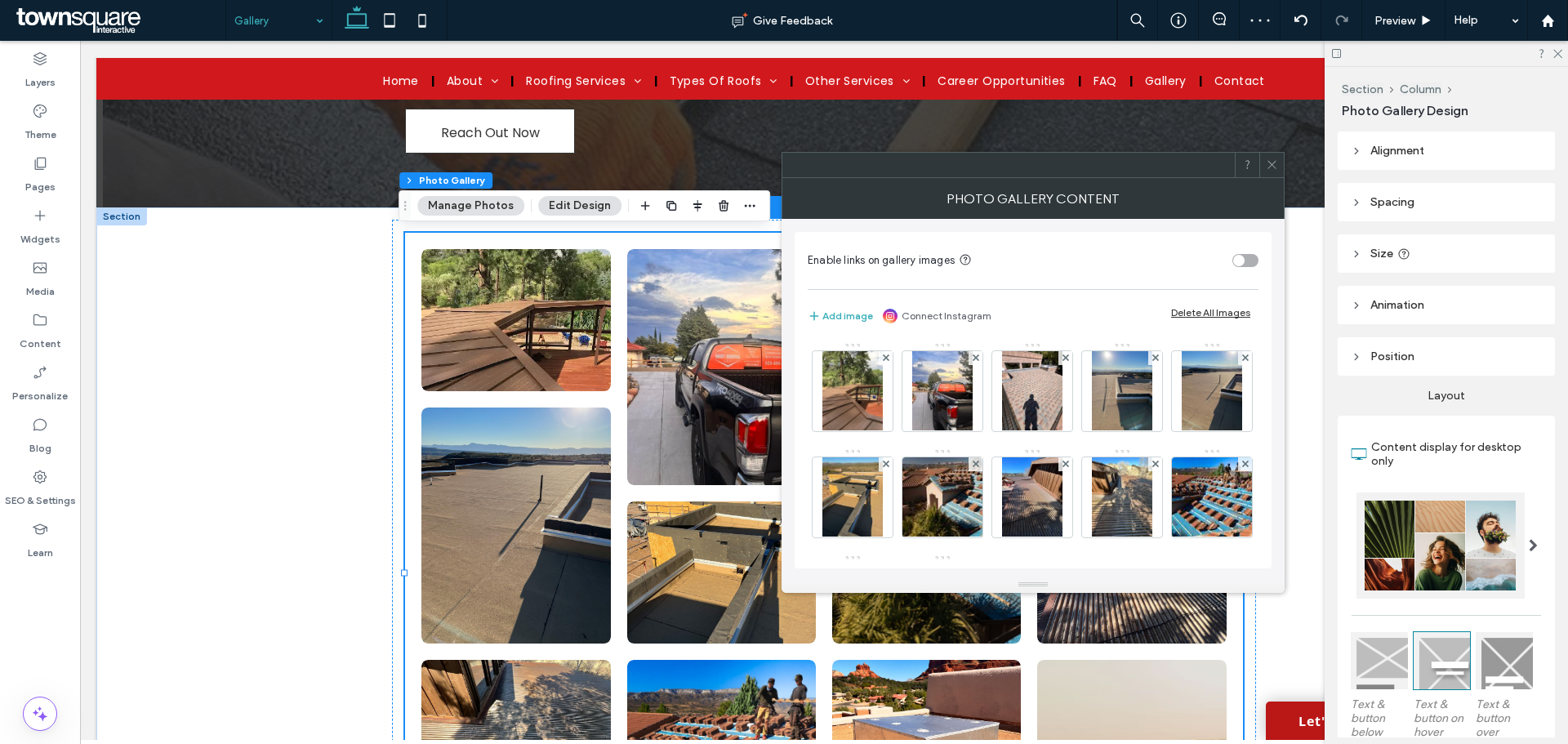
click at [1269, 171] on span at bounding box center [1272, 165] width 12 height 25
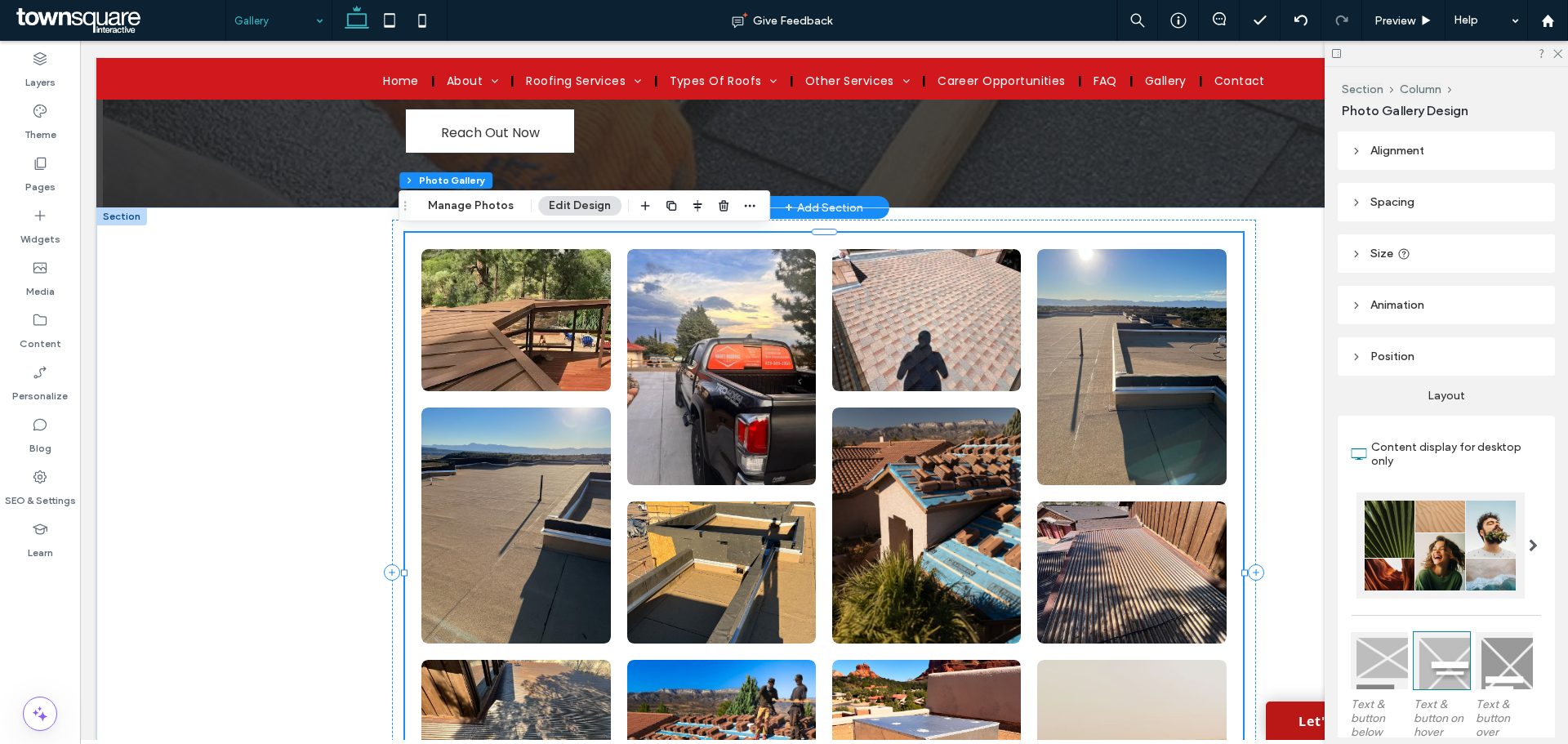
click at [520, 319] on link at bounding box center [516, 320] width 200 height 150
click at [492, 207] on button "Manage Photos" at bounding box center [471, 206] width 107 height 20
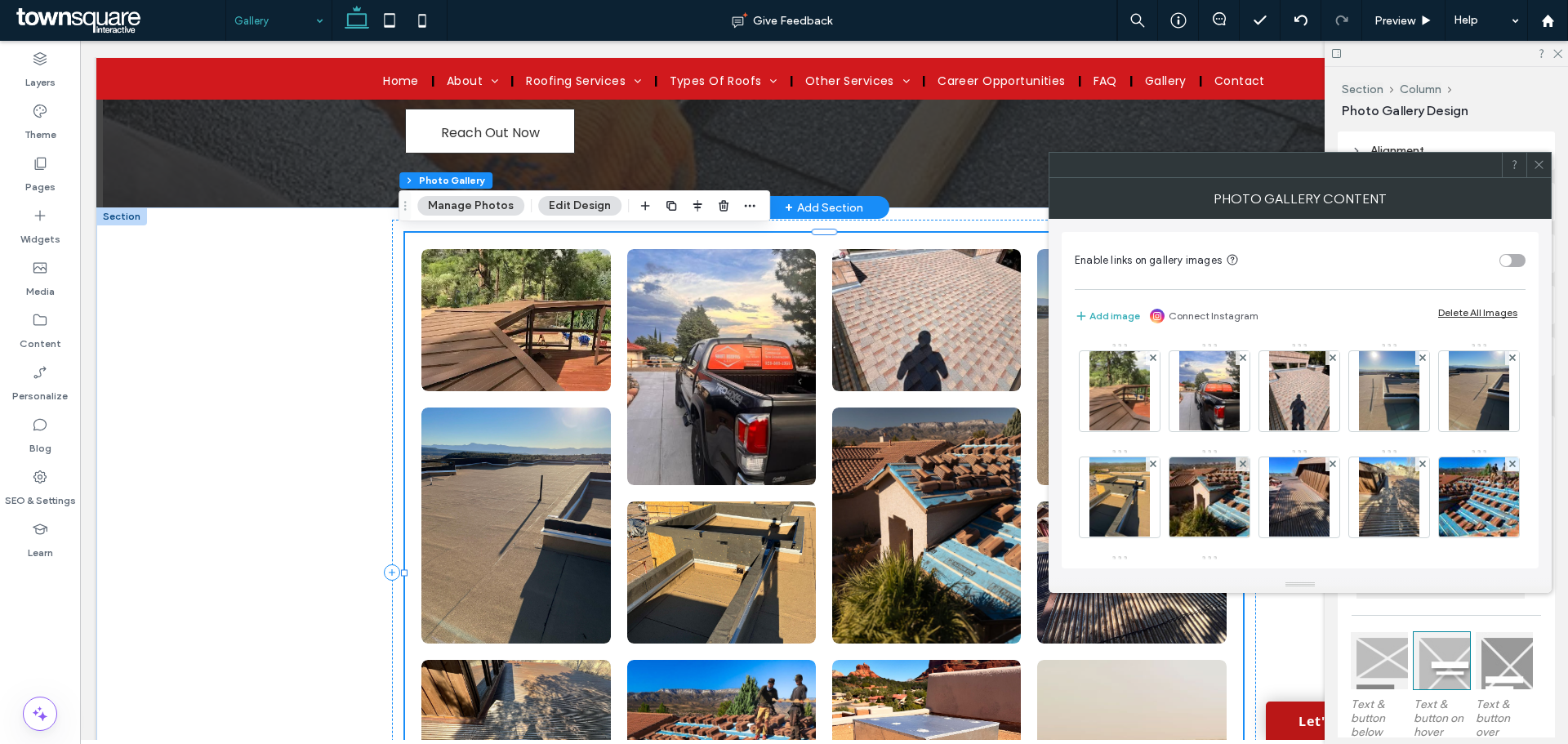
click at [578, 211] on button "Edit Design" at bounding box center [579, 206] width 83 height 20
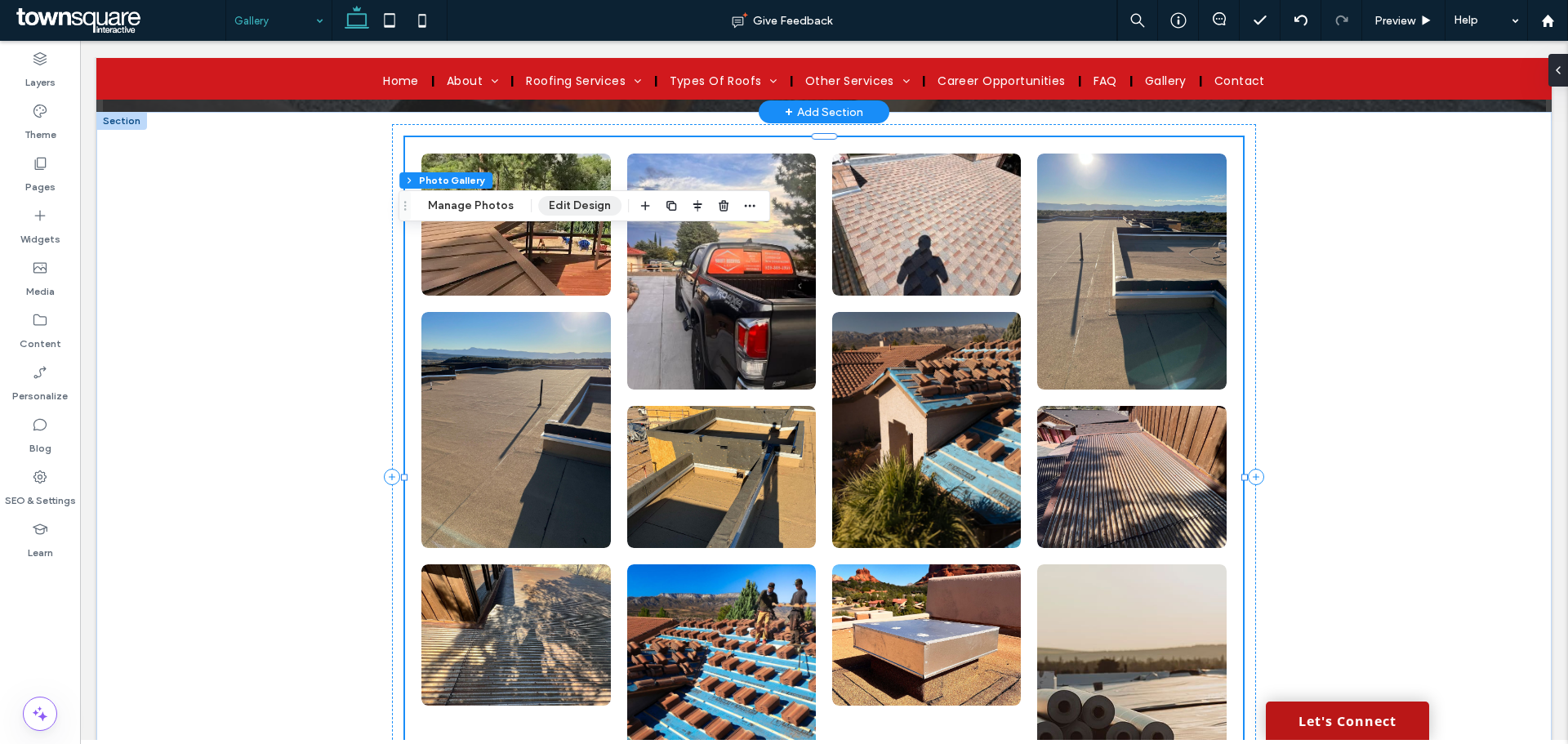
click at [578, 211] on button "Edit Design" at bounding box center [579, 206] width 83 height 20
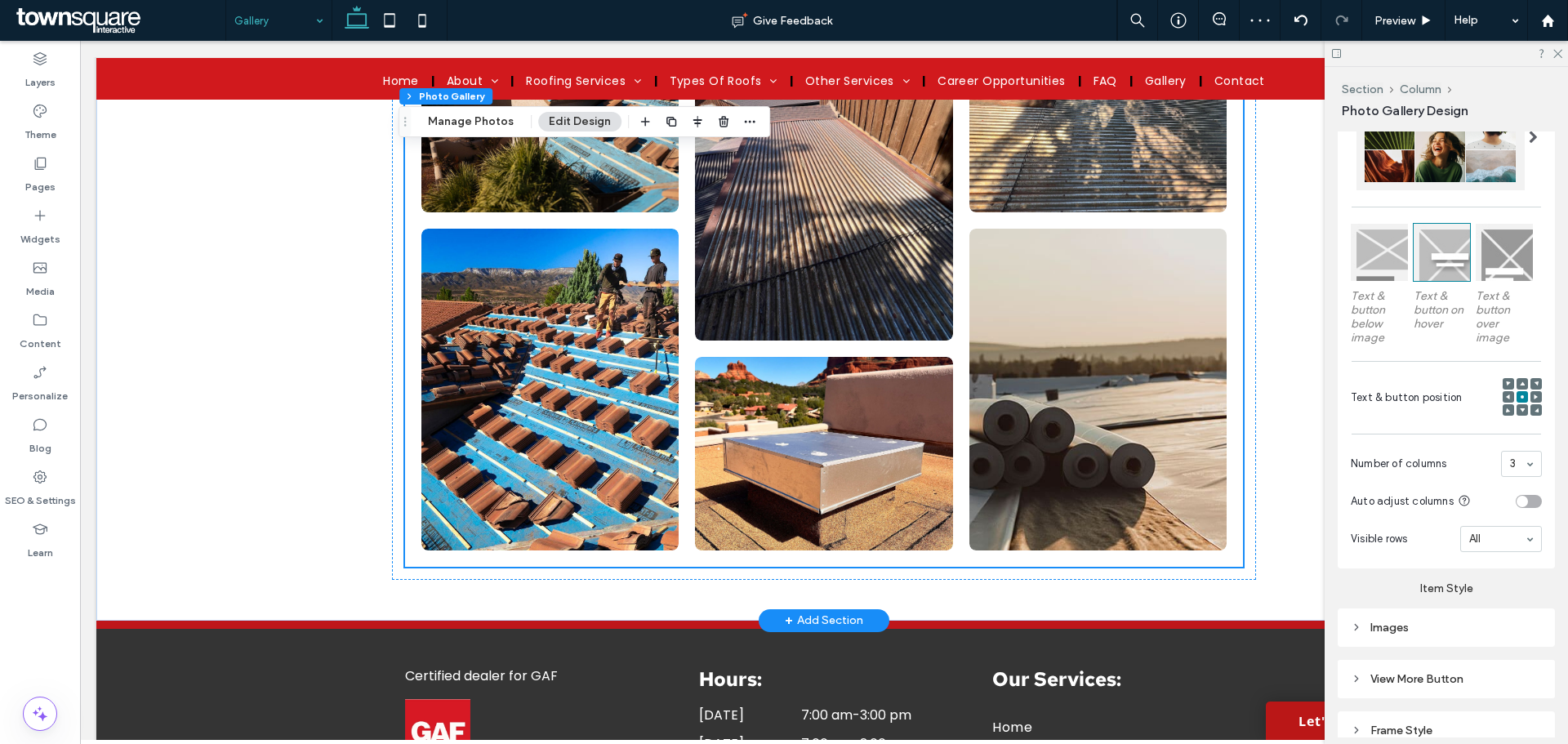
scroll to position [899, 0]
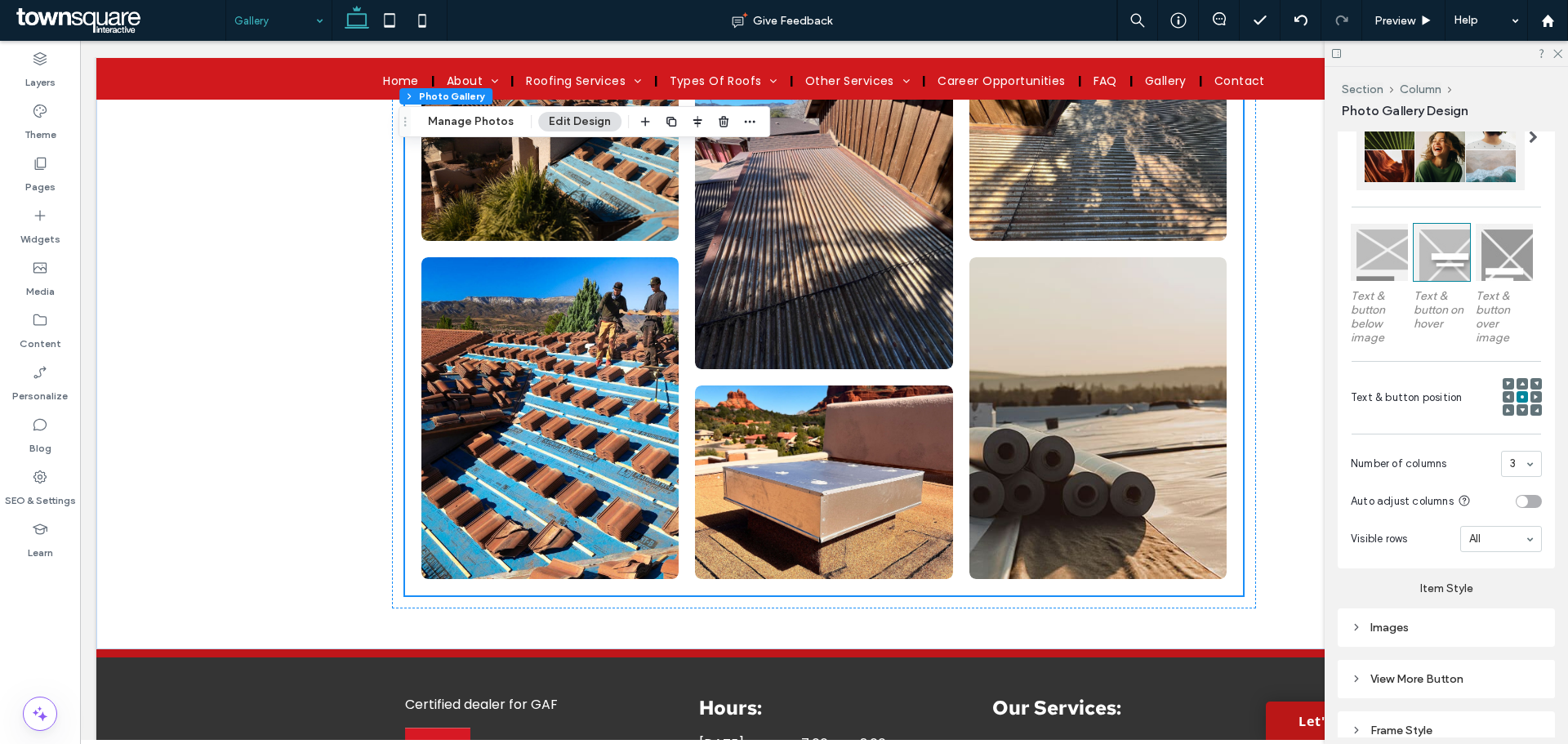
click at [1511, 460] on div "3" at bounding box center [1522, 464] width 41 height 26
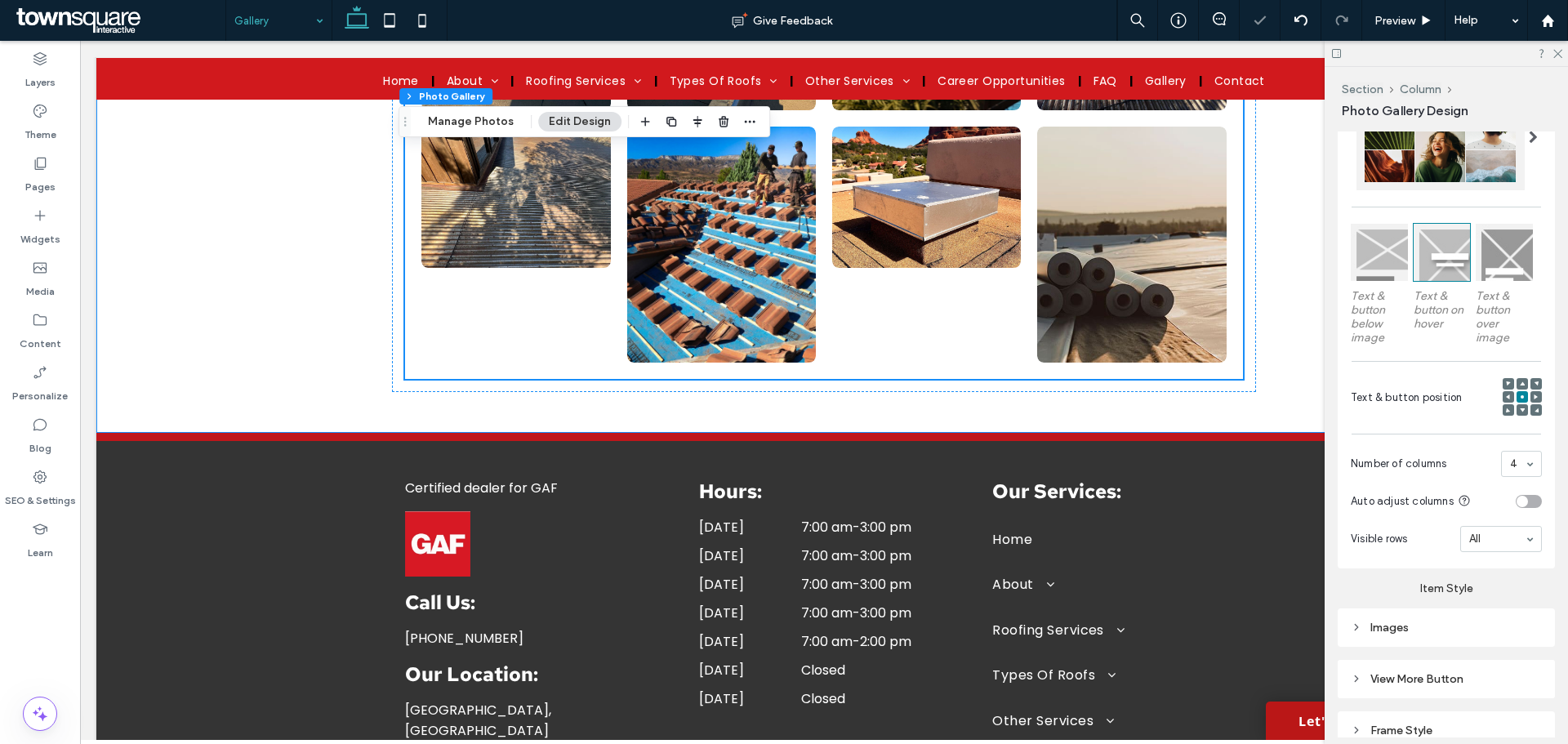
scroll to position [653, 0]
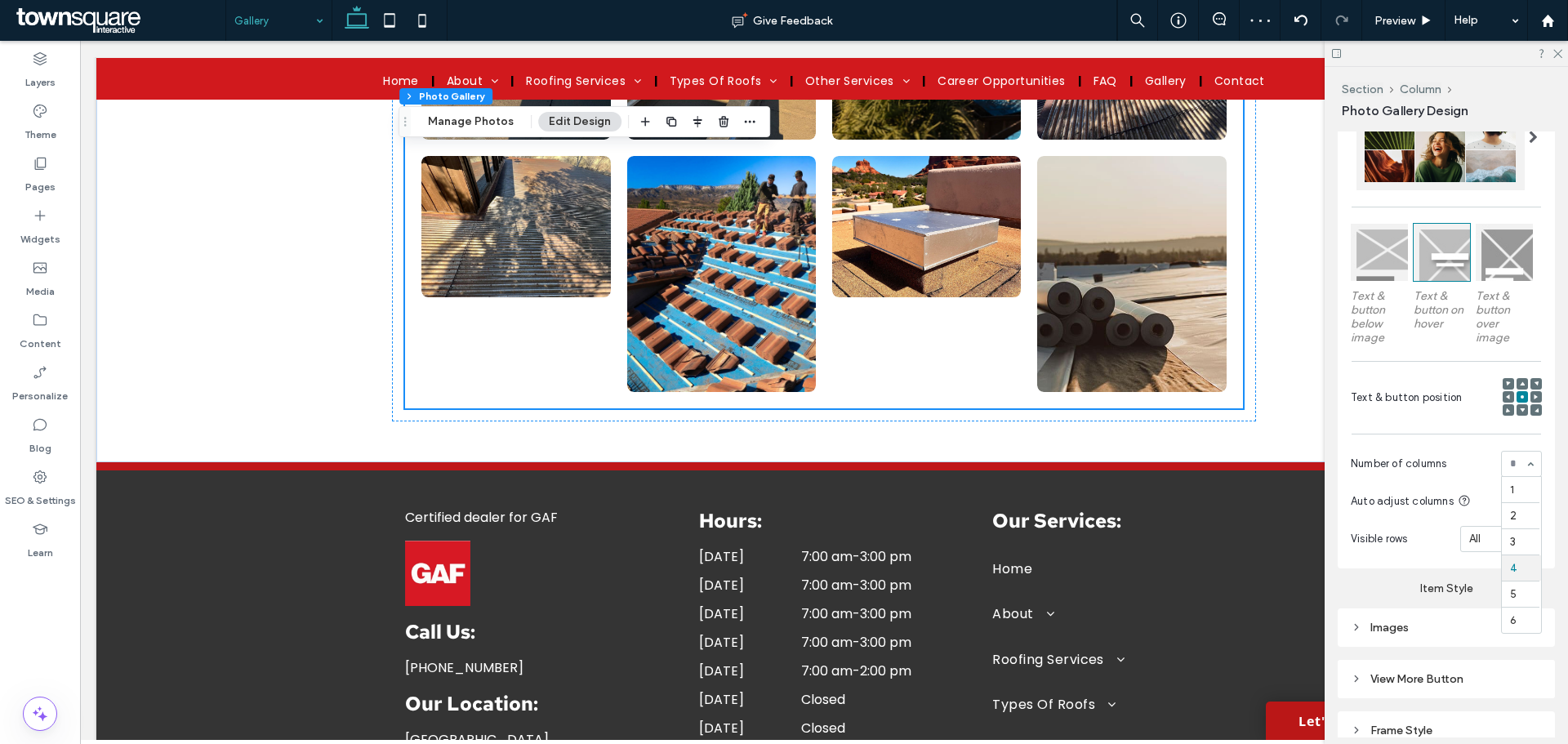
click at [1520, 458] on div "1 2 3 4 5 6" at bounding box center [1522, 464] width 41 height 26
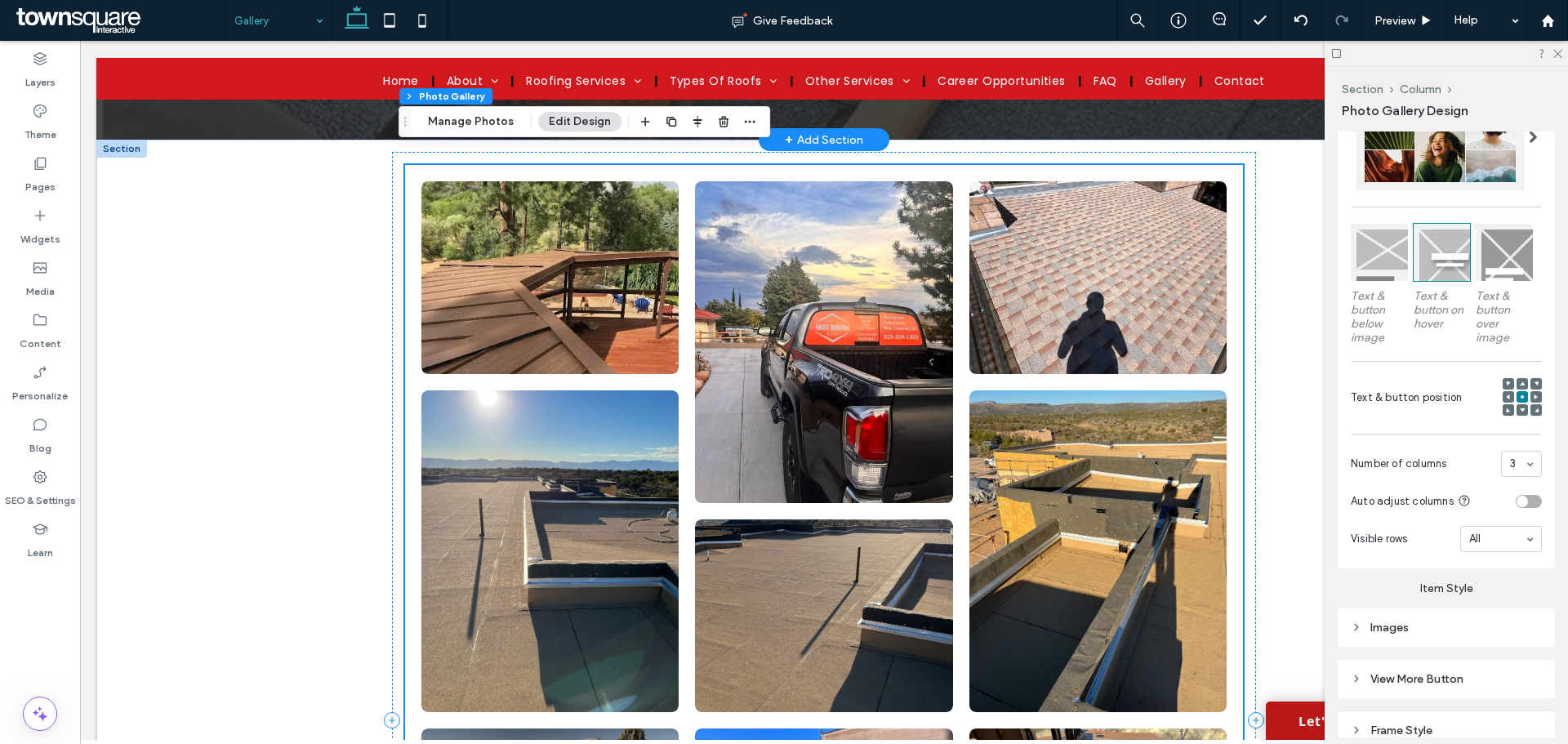
scroll to position [0, 0]
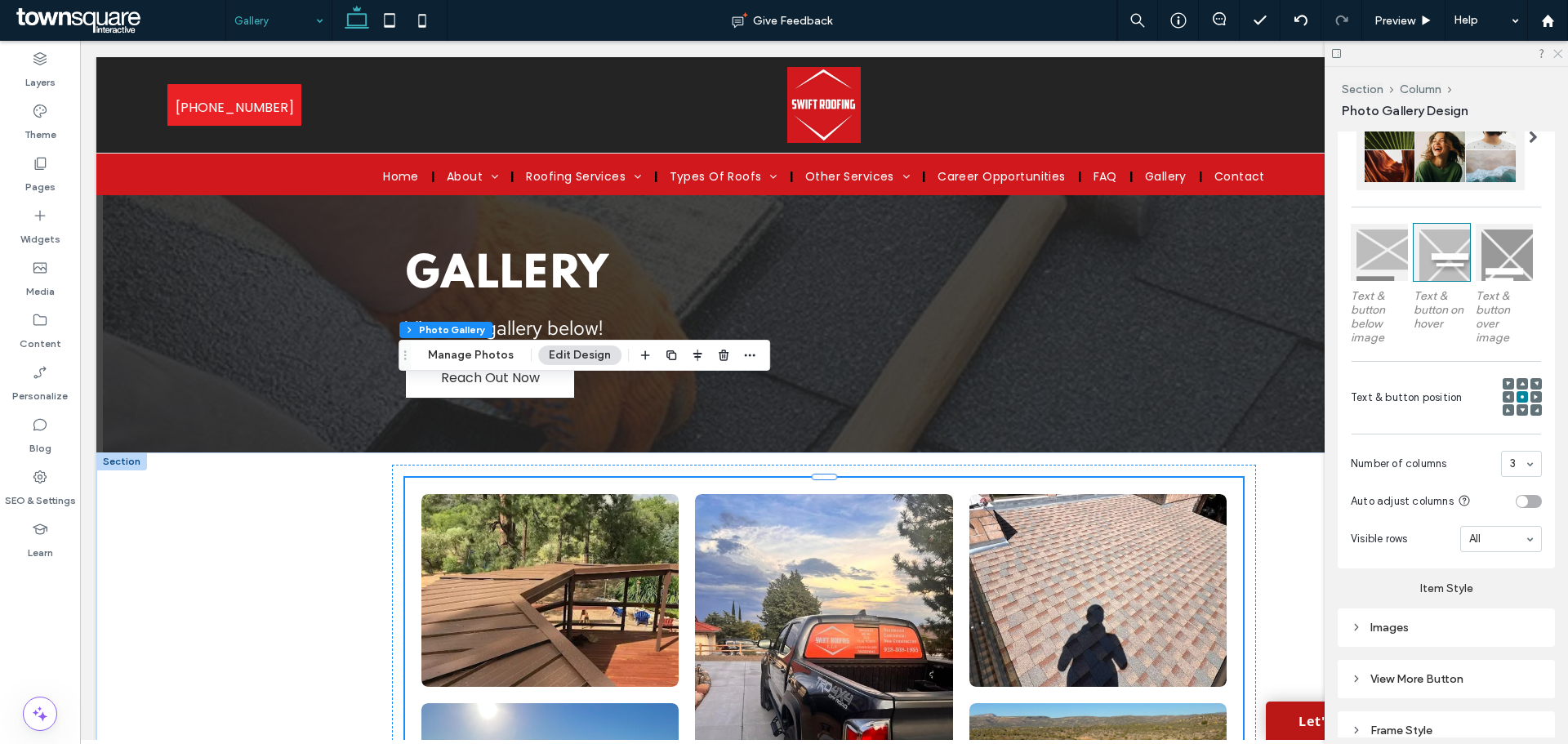
click at [1558, 55] on icon at bounding box center [1557, 52] width 11 height 11
